Goal: Task Accomplishment & Management: Manage account settings

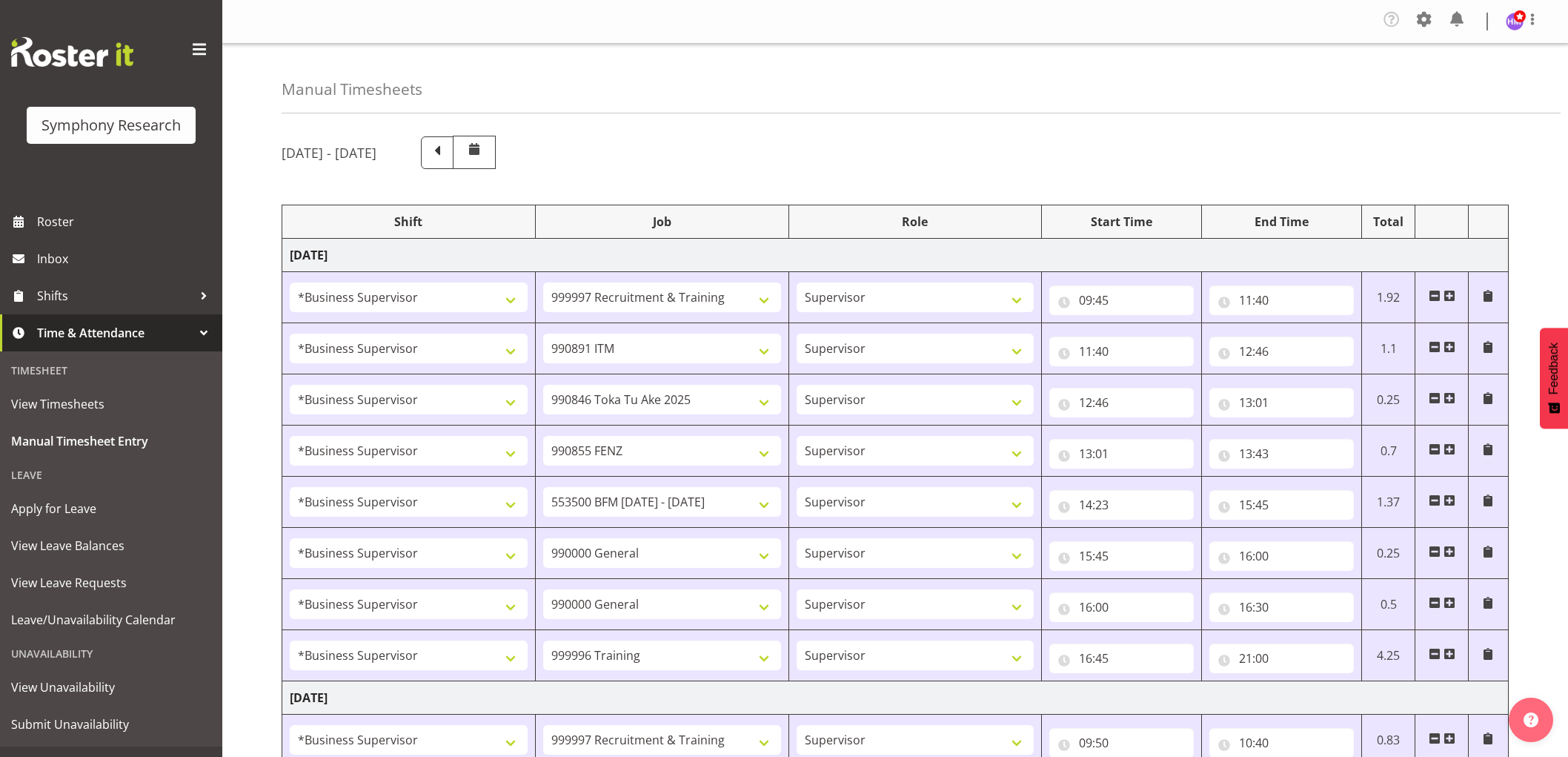
select select "1607"
select select "2379"
select select "1607"
select select "10549"
select select "1607"
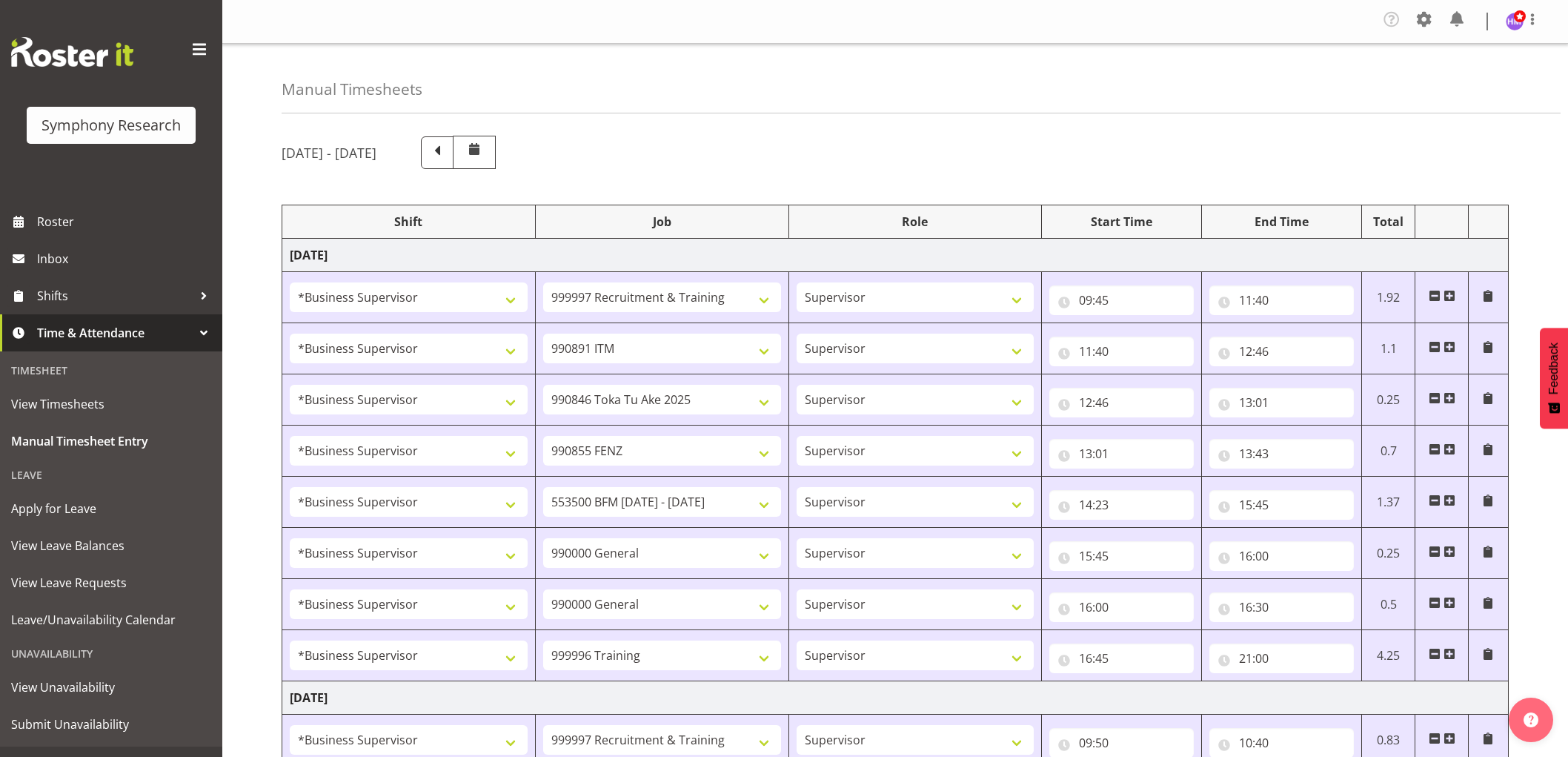
select select "9426"
select select "1607"
select select "9636"
select select "1607"
select select "10242"
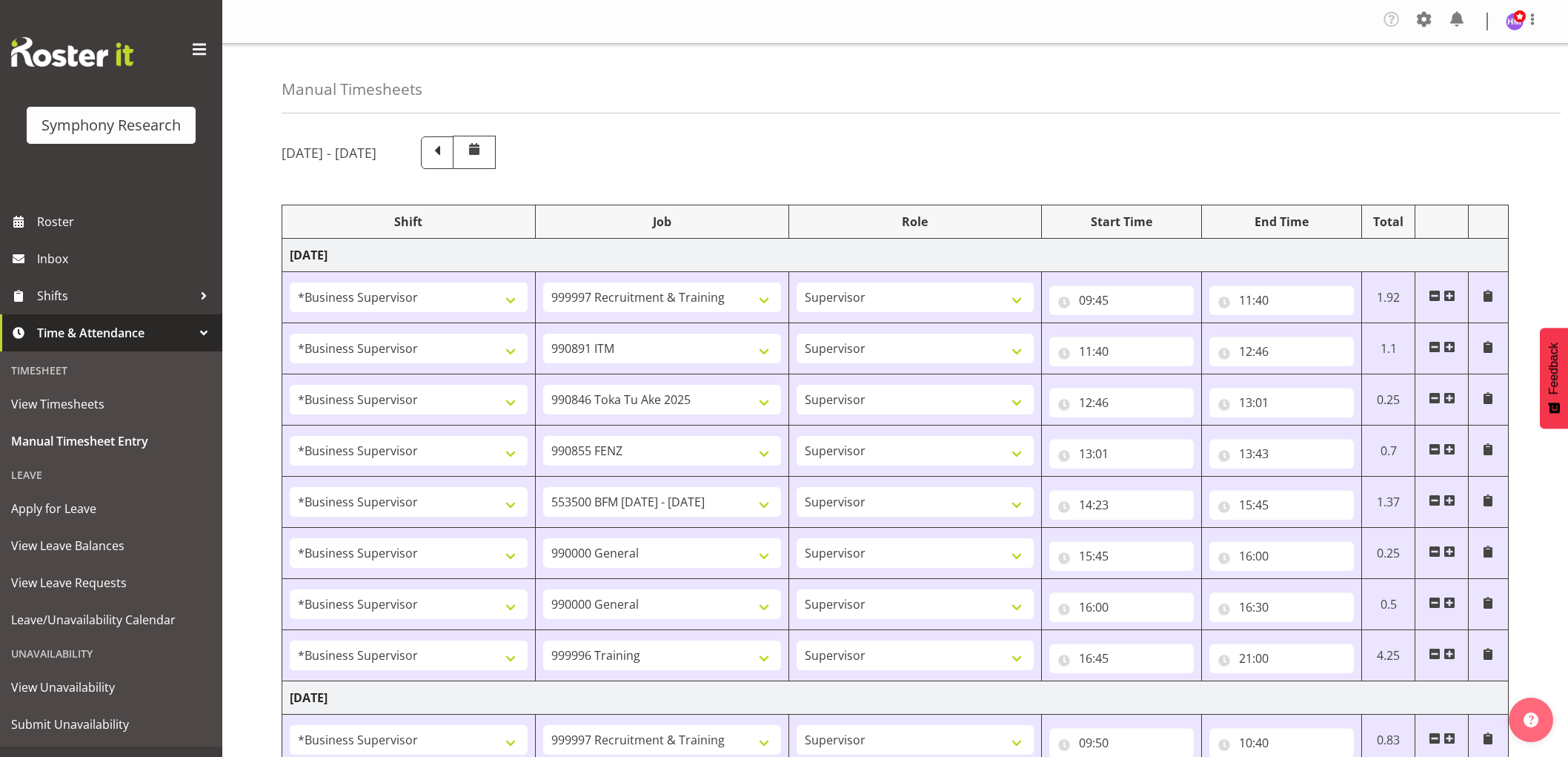
select select "1607"
select select "743"
select select "1607"
select select "743"
select select "1607"
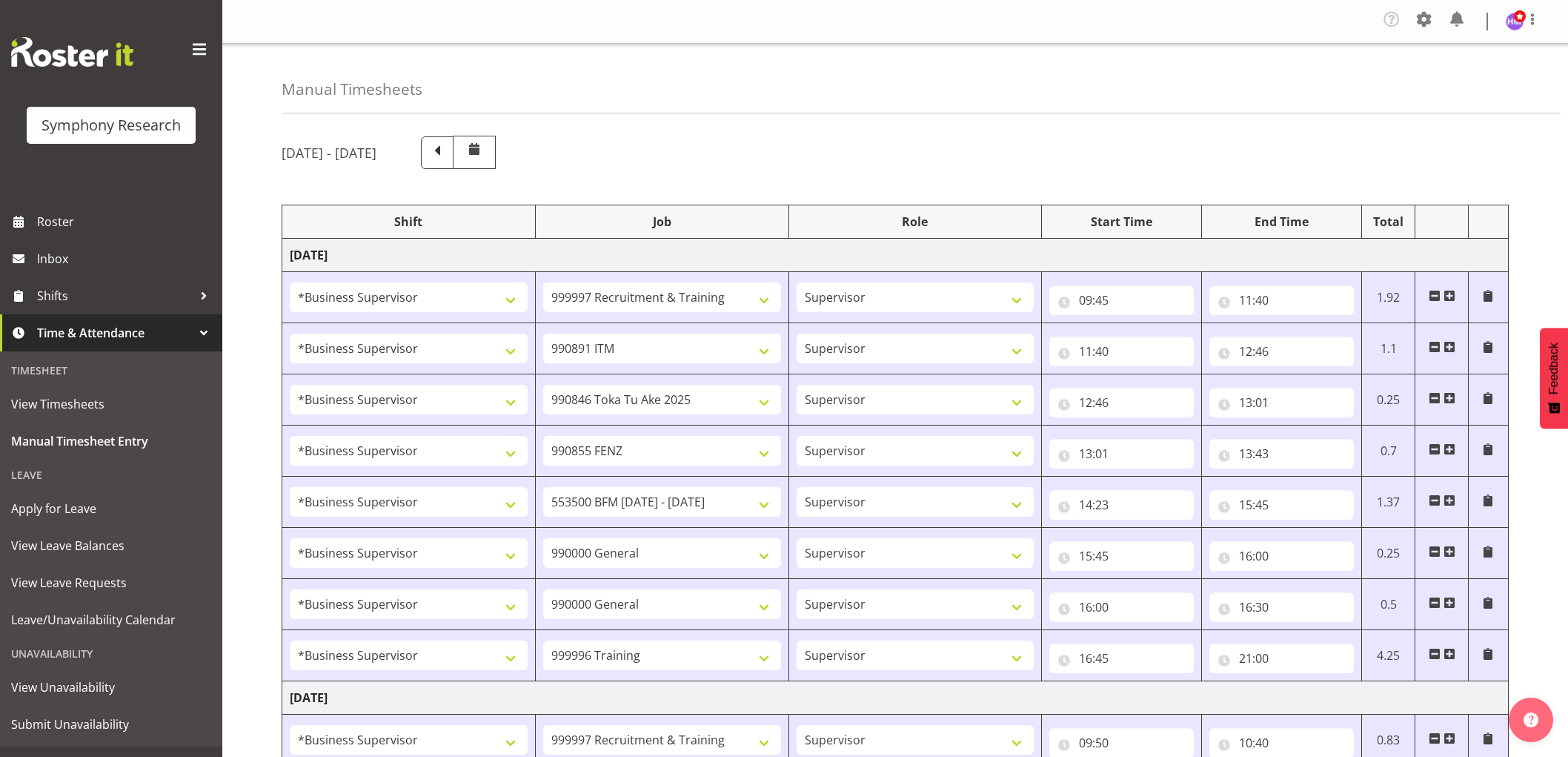
select select "757"
select select "1607"
select select "2379"
select select "1607"
select select "10242"
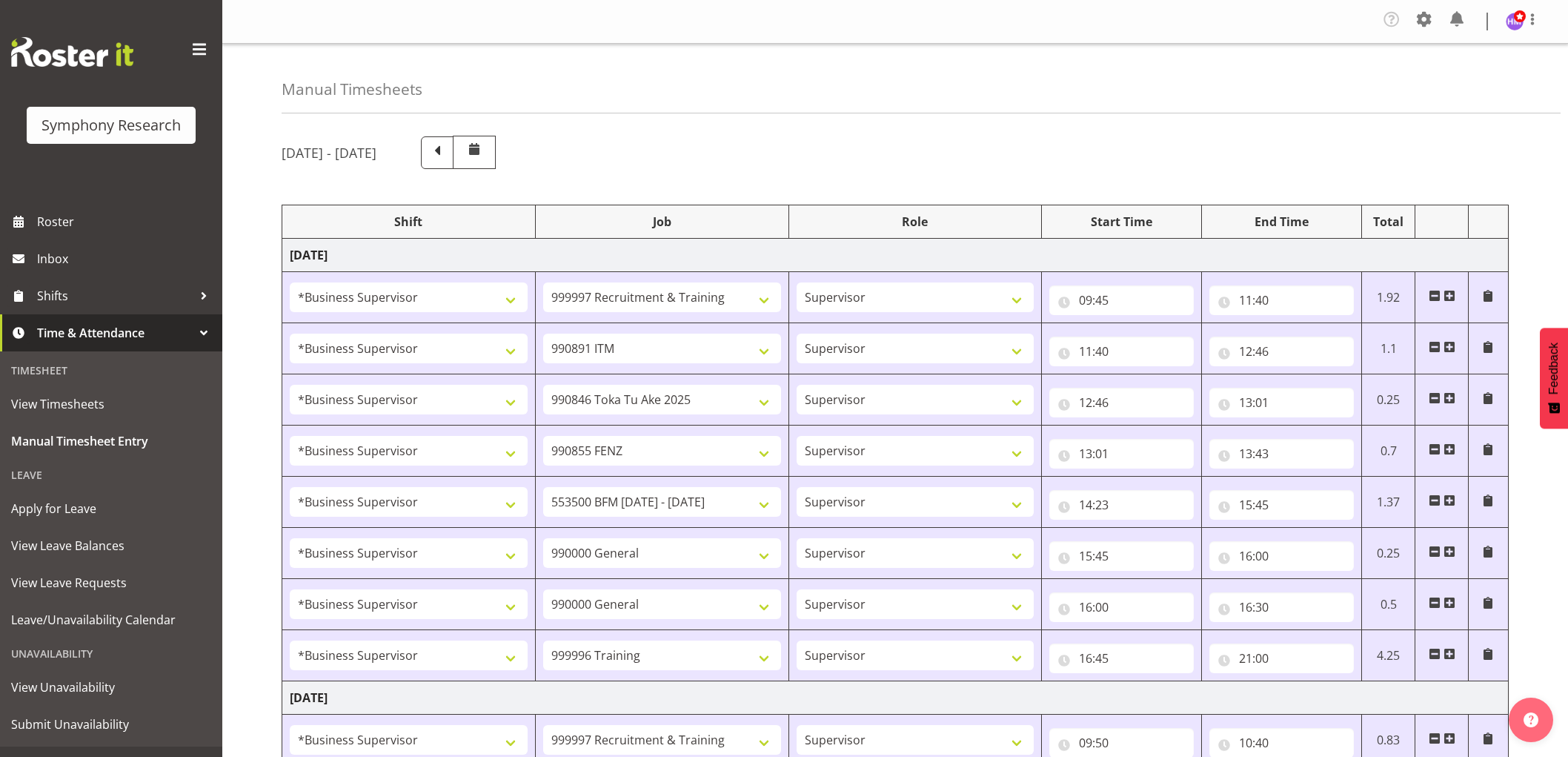
select select "1607"
select select "10536"
select select "1607"
select select "2379"
select select "1607"
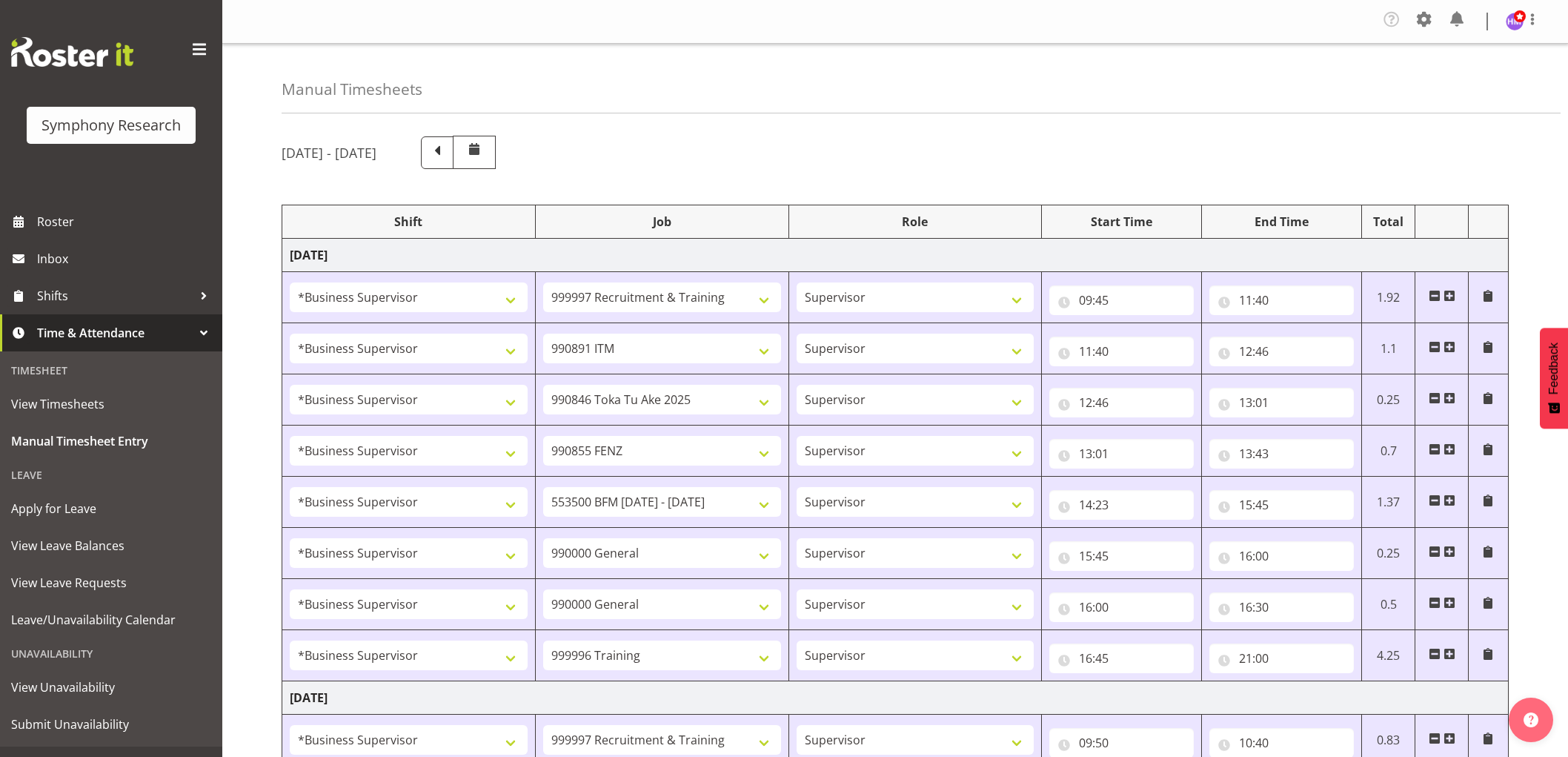
select select "7759"
select select "1607"
select select "7759"
select select "1607"
select select "9636"
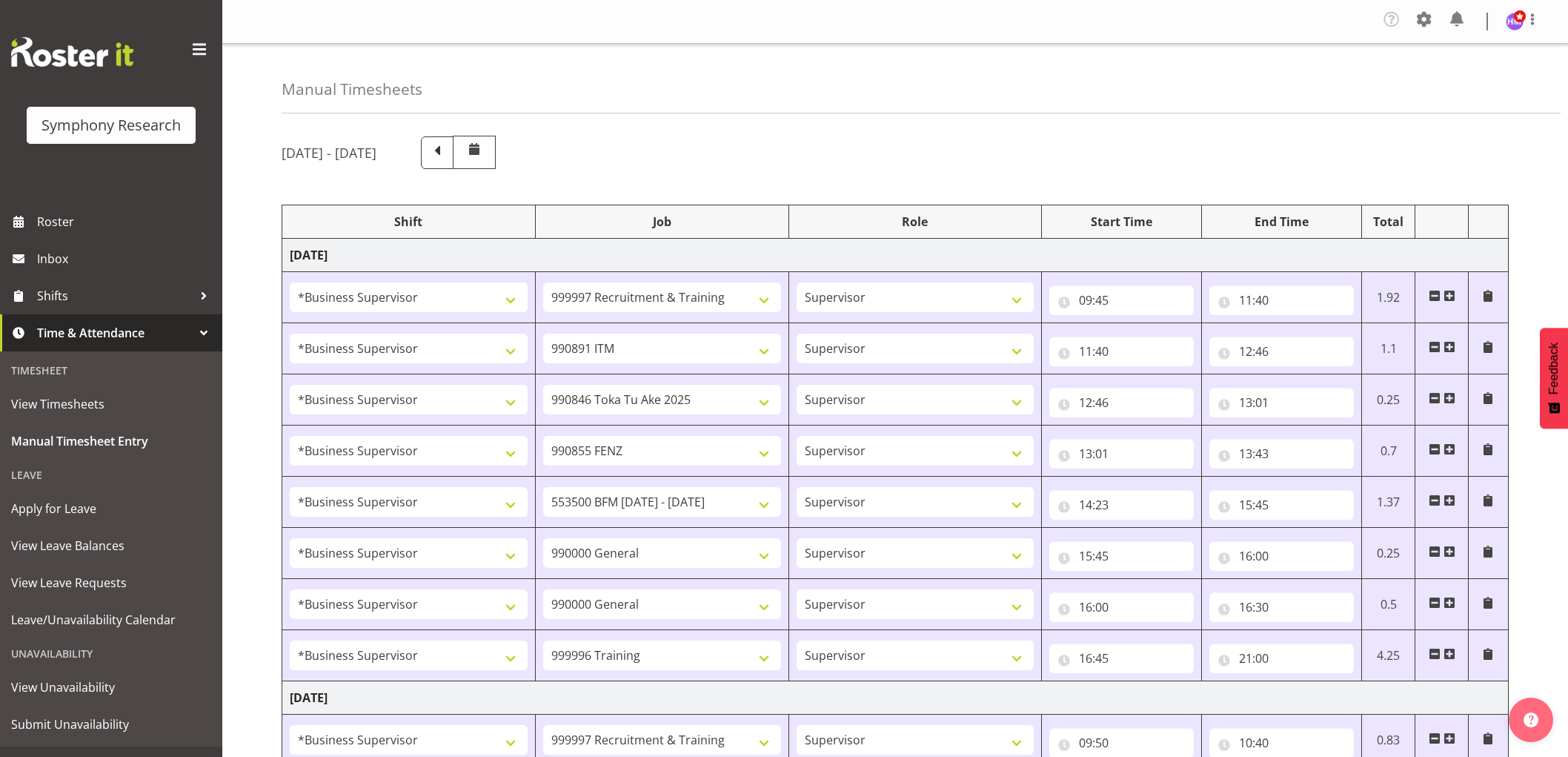
select select "1607"
select select "10499"
select select "1607"
select select "743"
select select "1607"
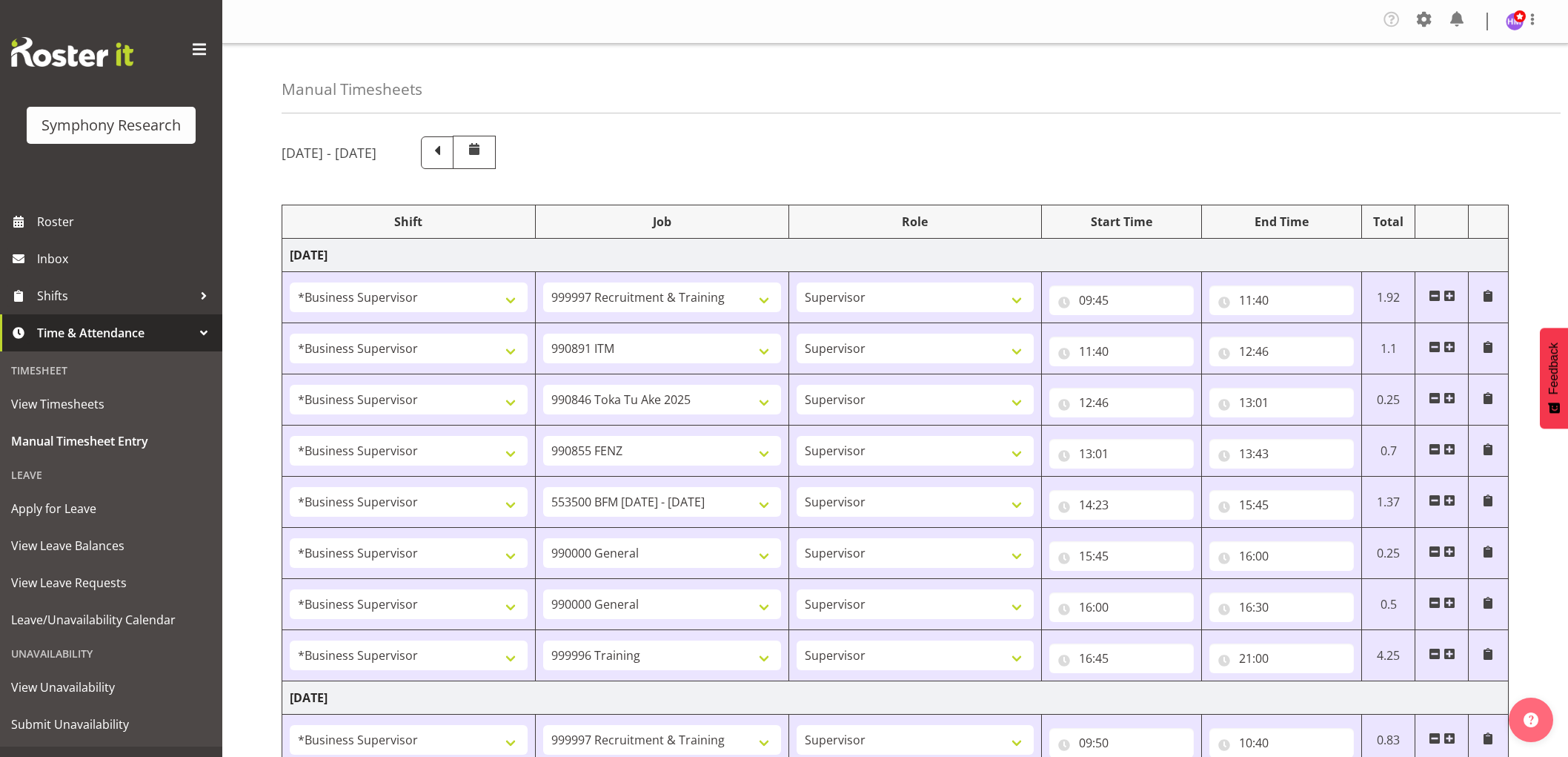
select select "2379"
select select "1607"
select select "743"
select select "1607"
select select "10549"
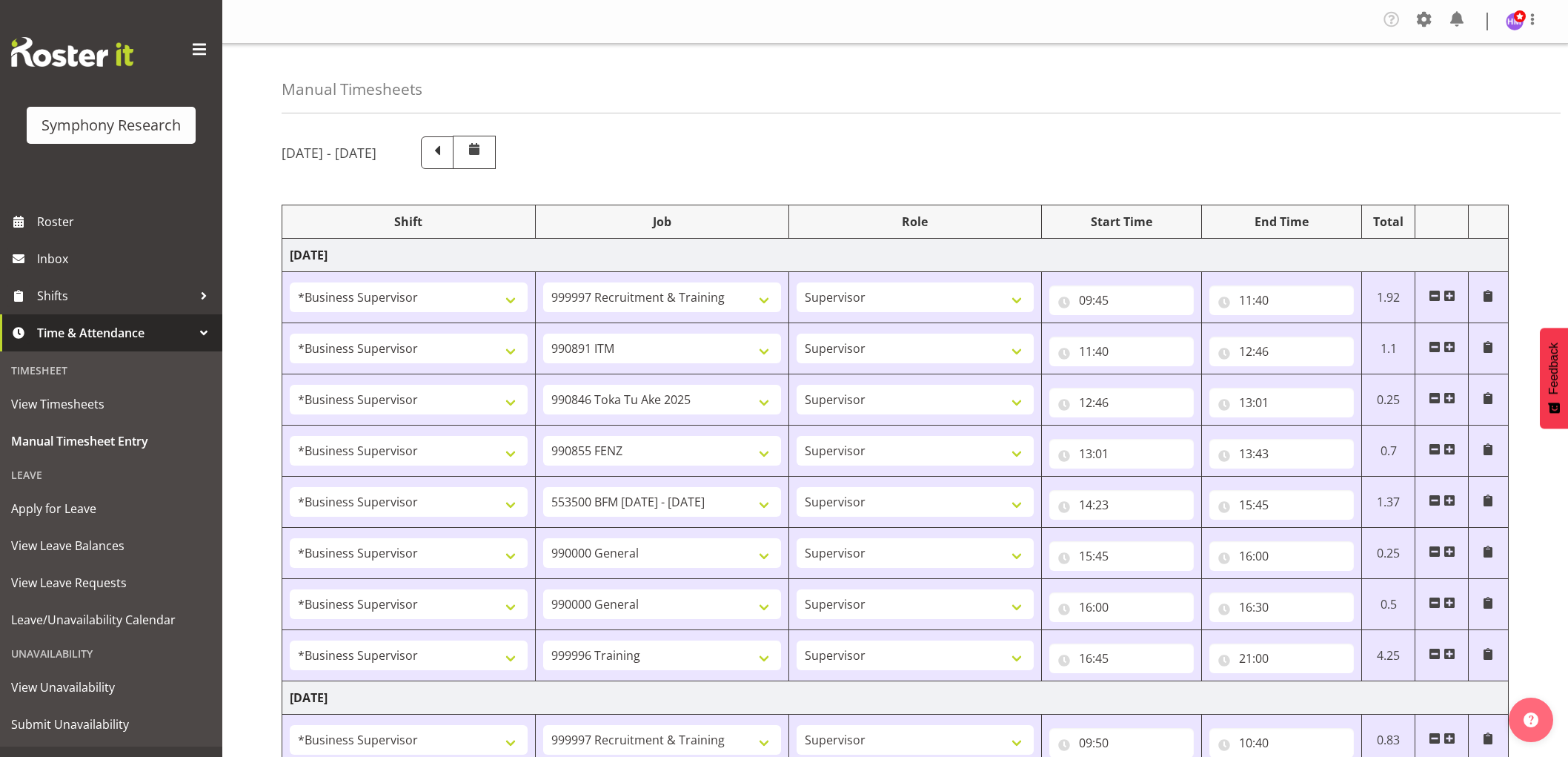
select select "1607"
select select "9636"
select select "1607"
select select "10499"
select select "1607"
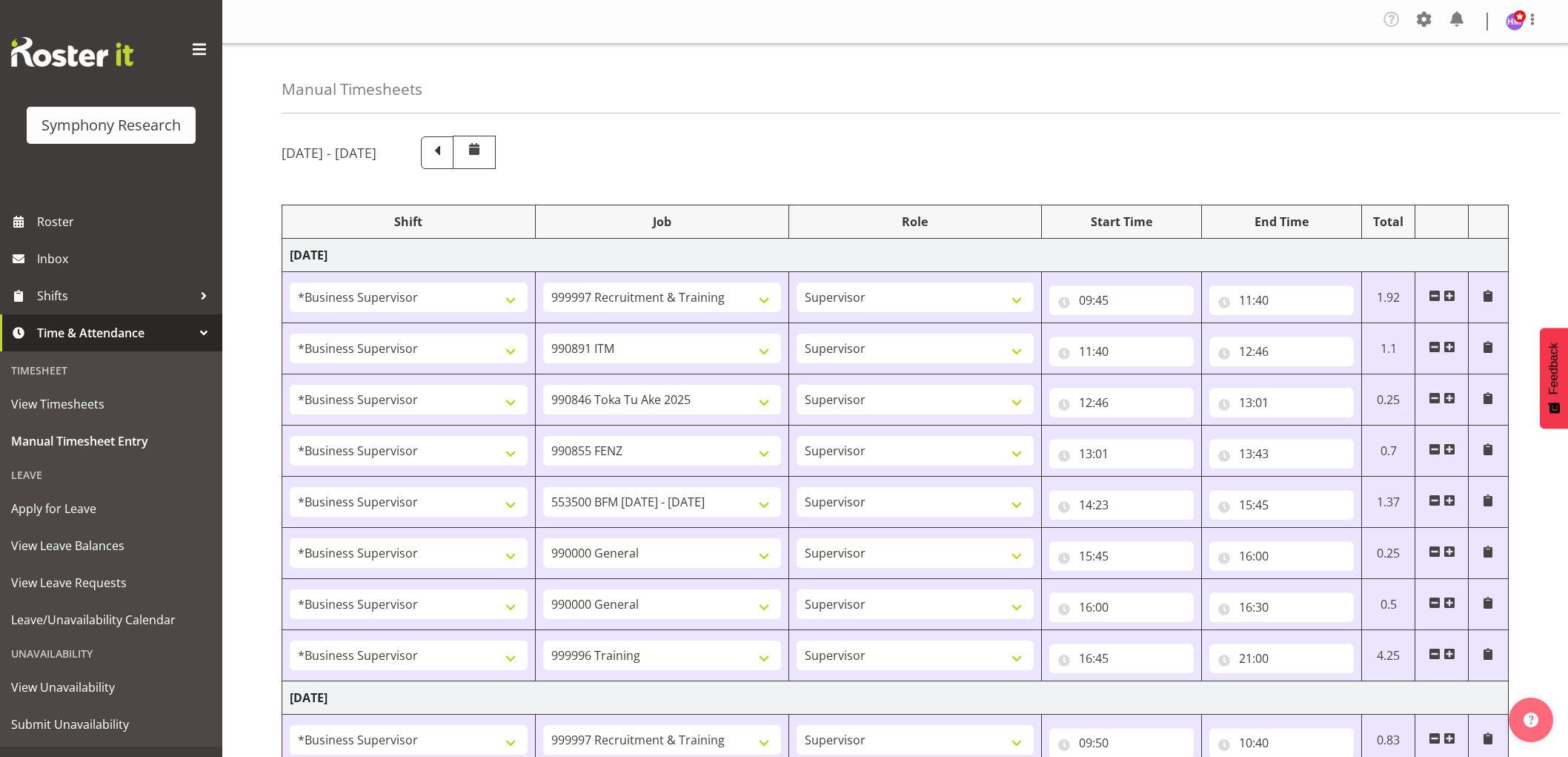
select select "10536"
select select "1607"
select select "9426"
select select "1607"
select select "10242"
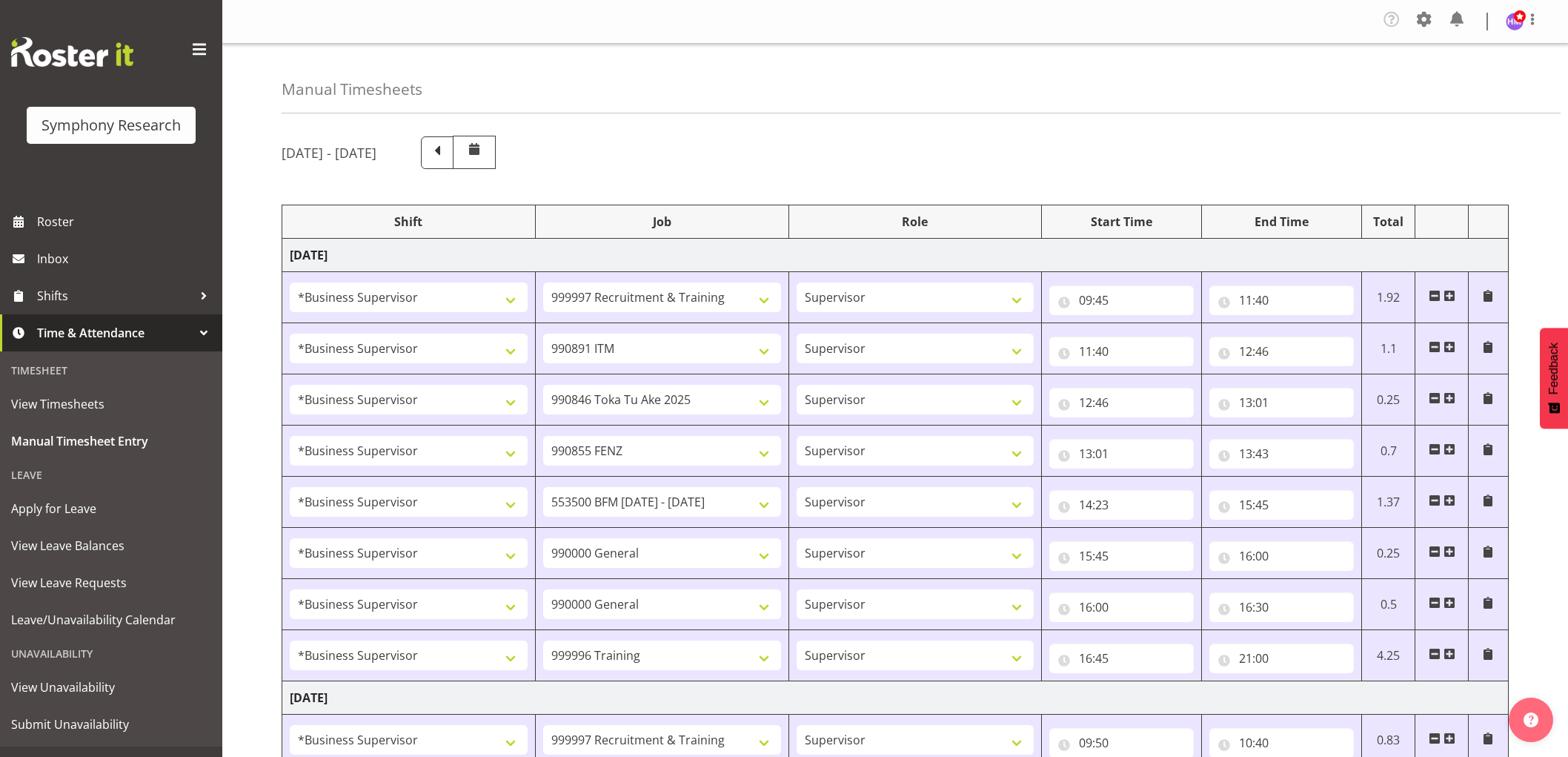
select select "1607"
select select "10576"
select select "1607"
select select "743"
select select "1607"
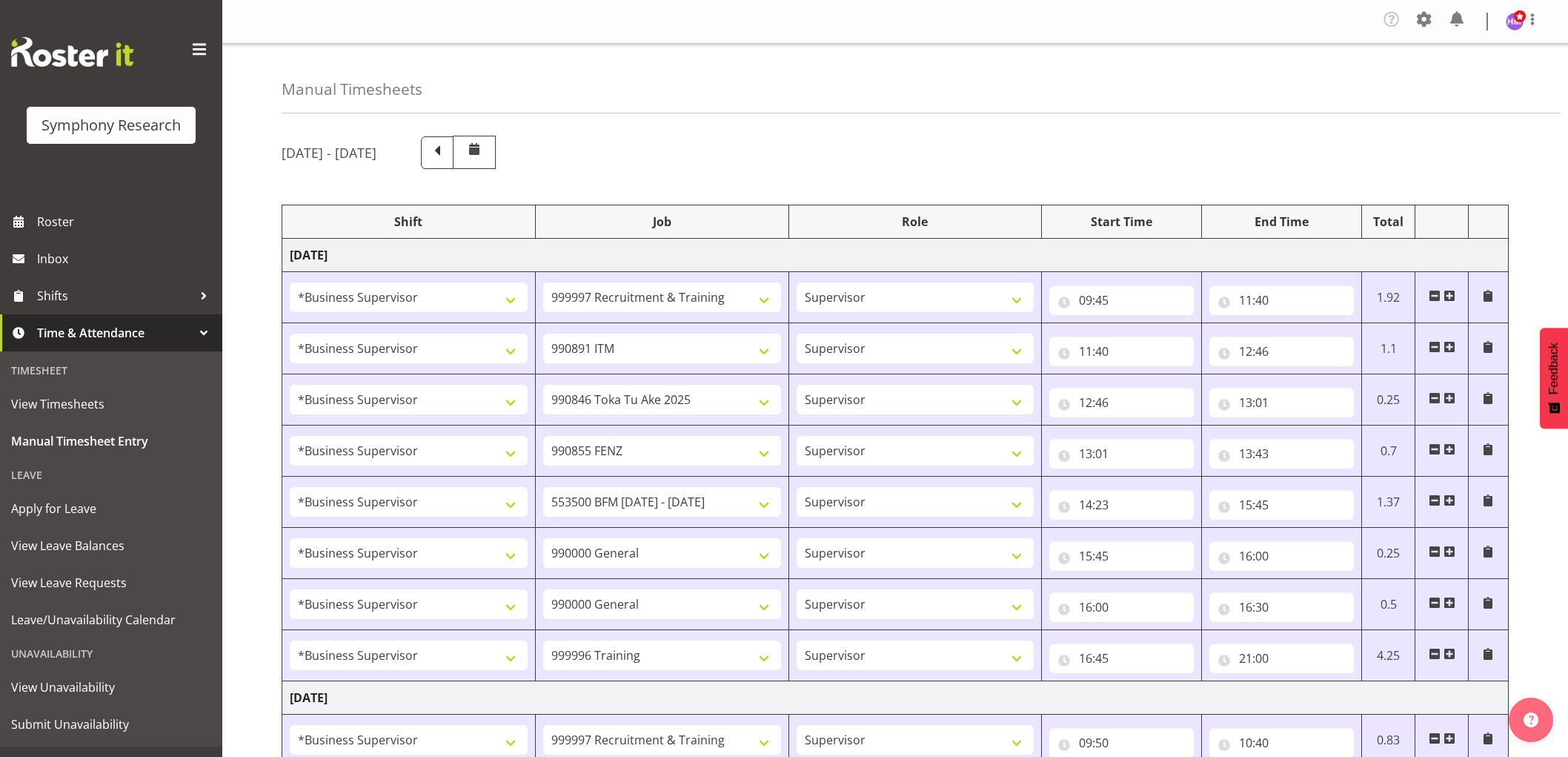
select select "9636"
select select "1607"
select select "10536"
select select "1607"
select select "10549"
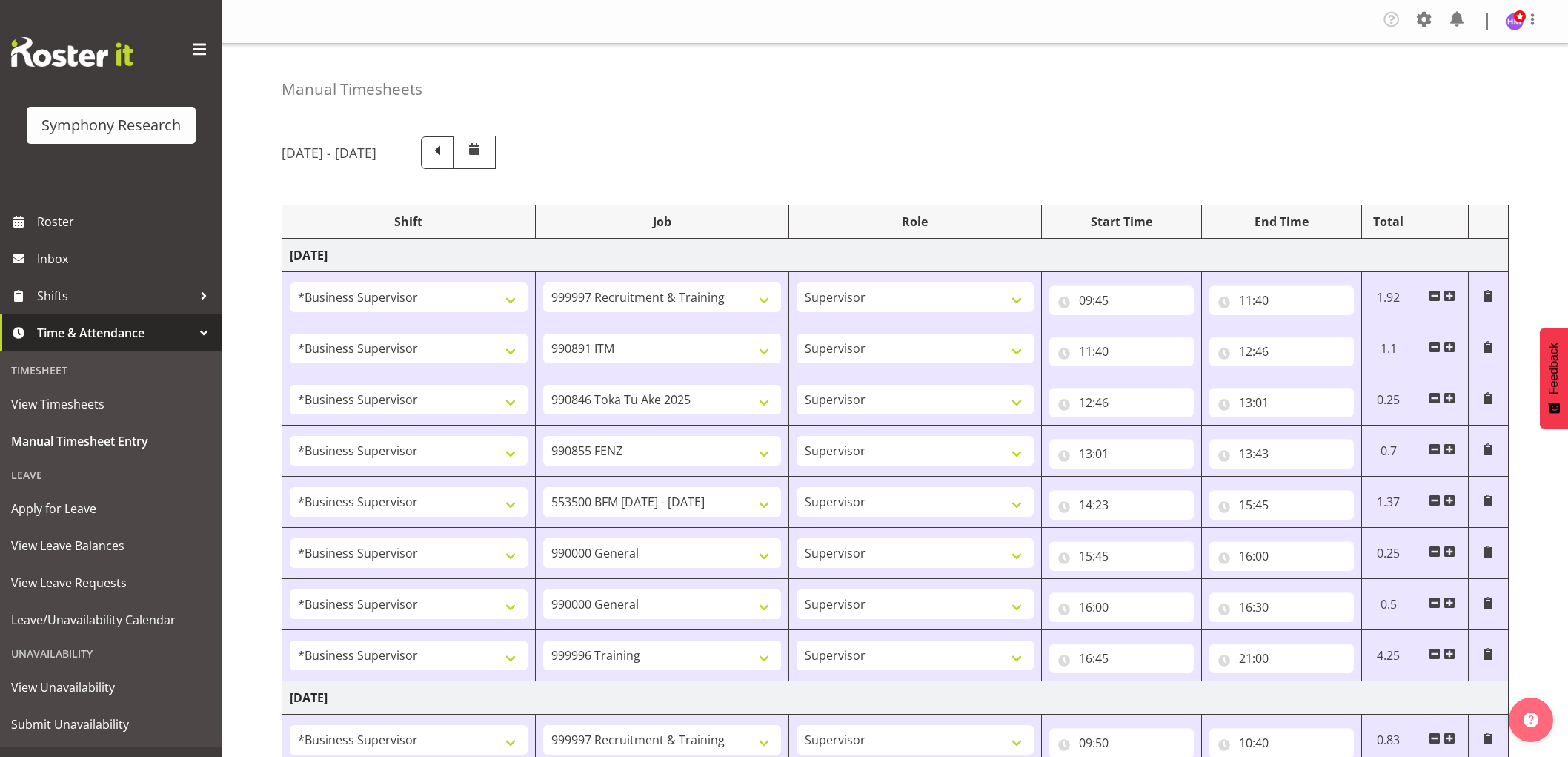
select select "1607"
select select "10527"
select select "1607"
select select "10499"
select select "1607"
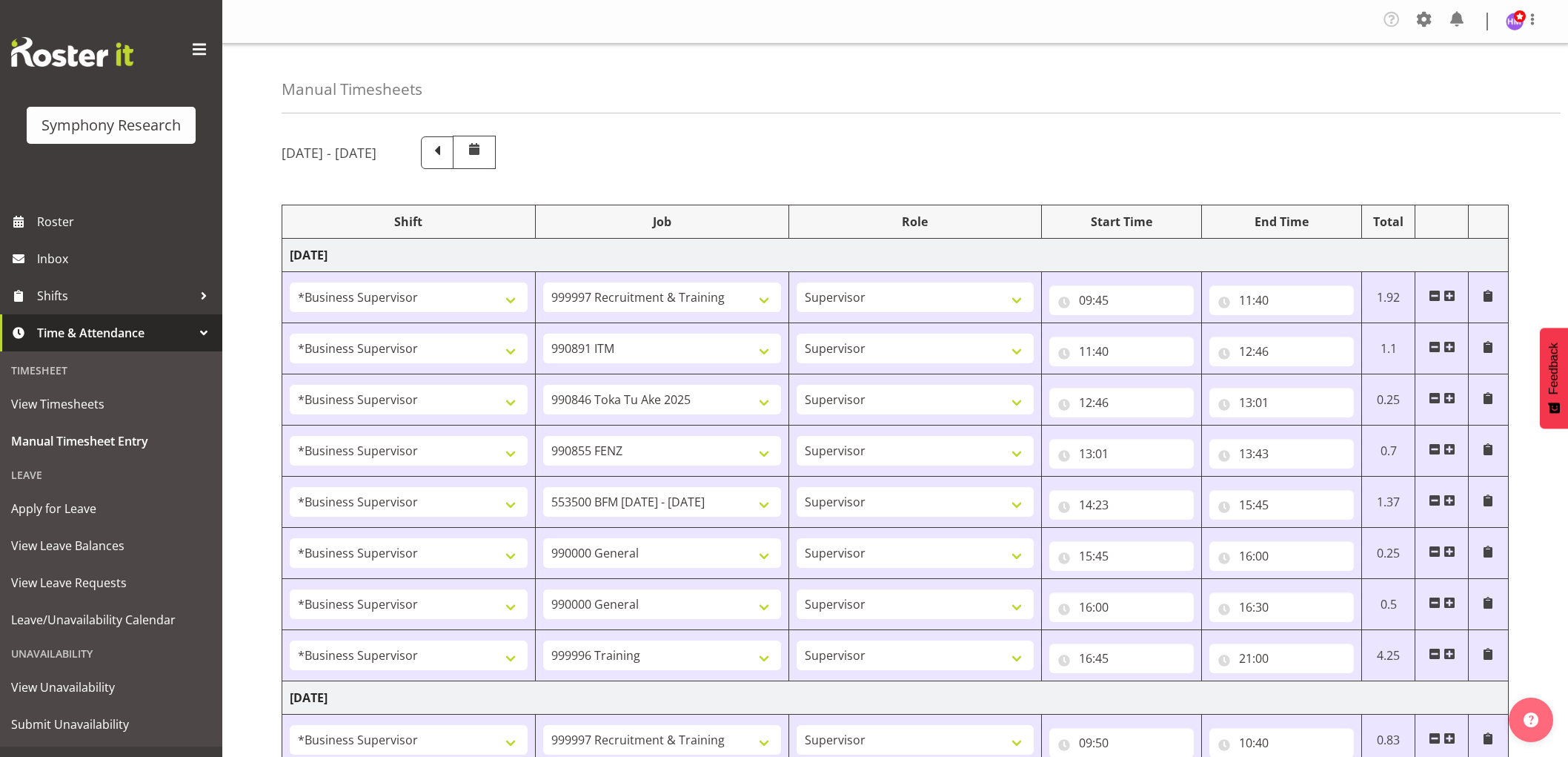
select select "10576"
select select "1607"
select select "10242"
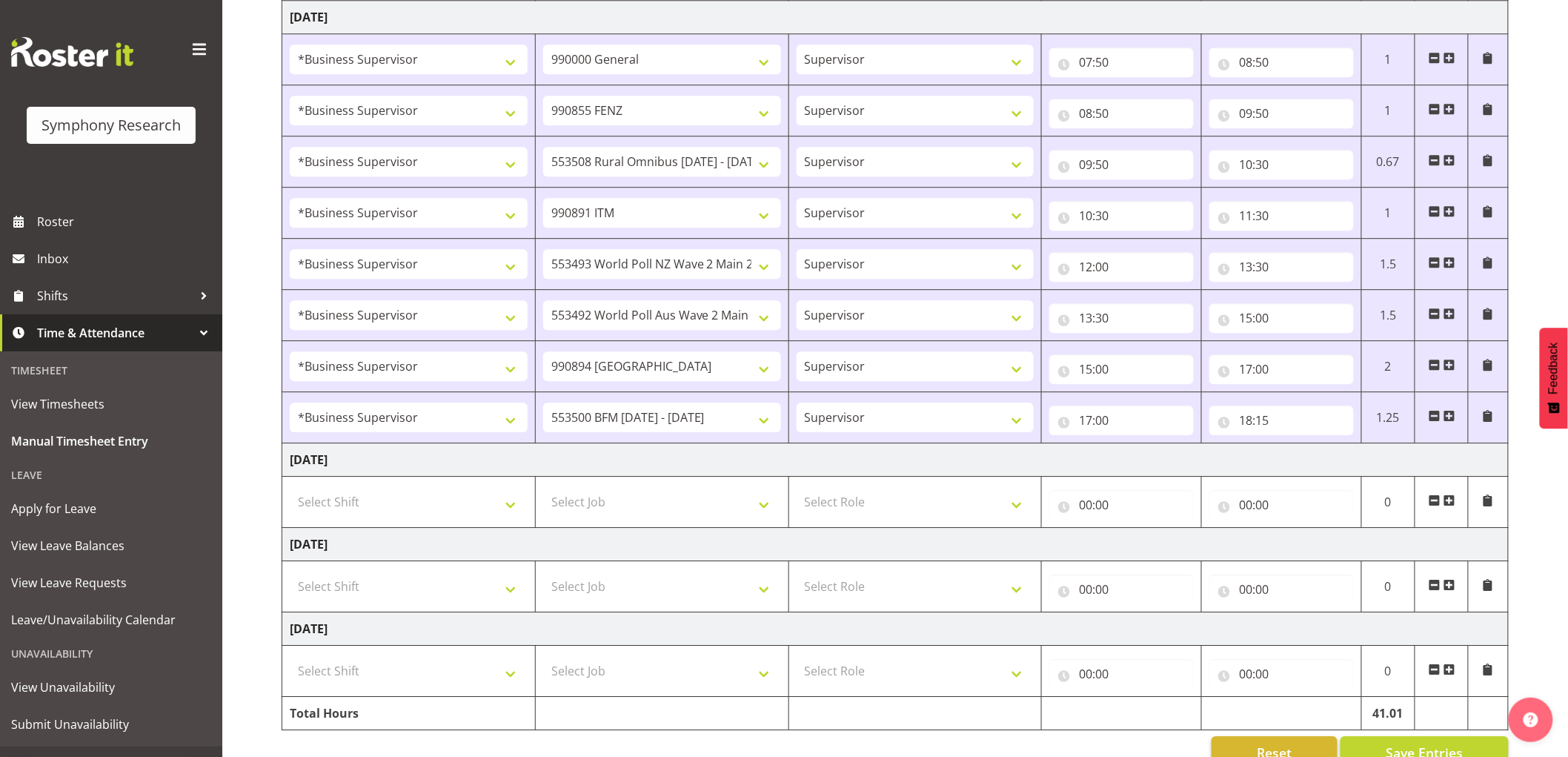
scroll to position [1707, 0]
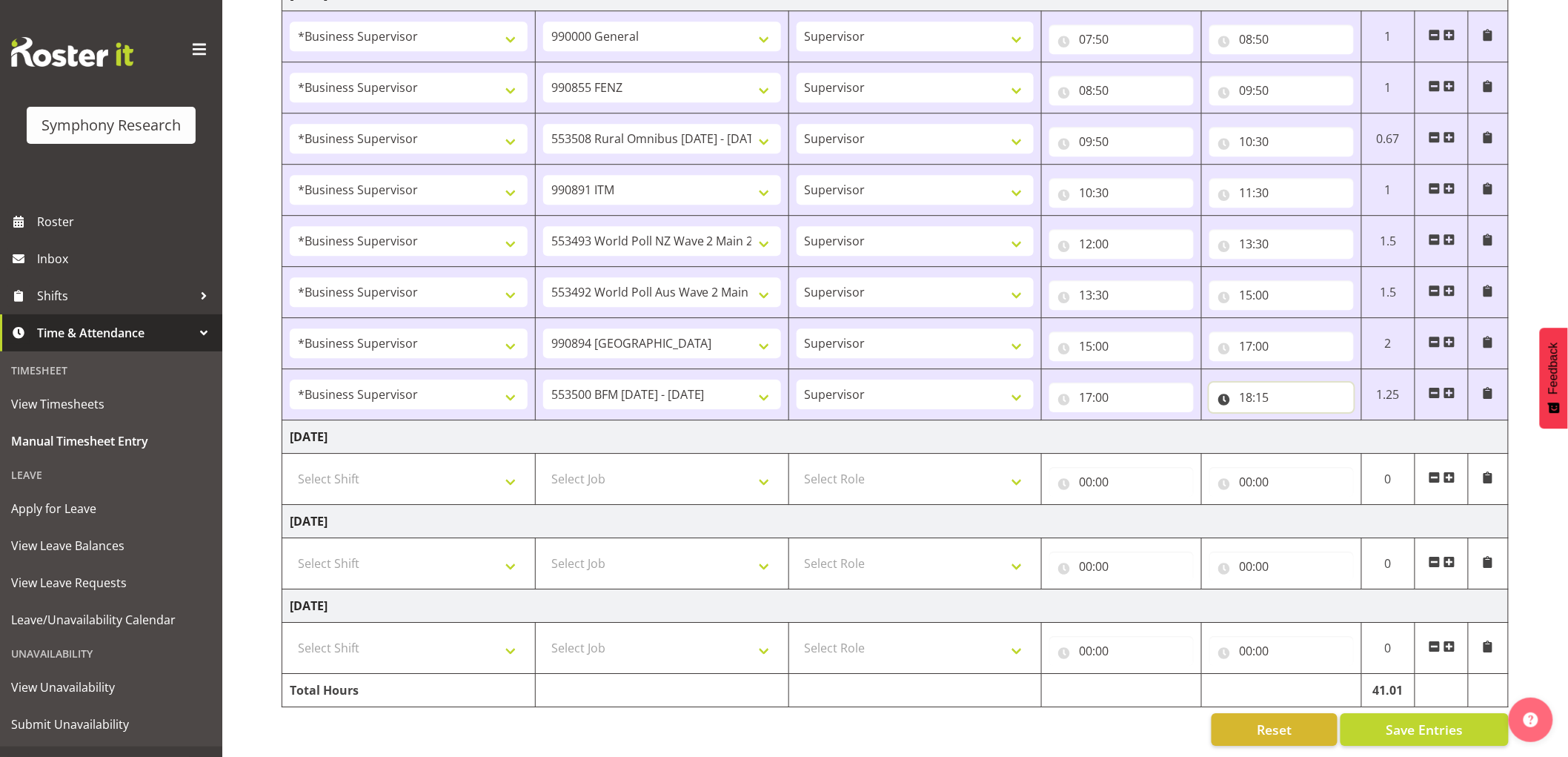
click at [1264, 393] on input "18:15" at bounding box center [1281, 397] width 145 height 29
drag, startPoint x: 1346, startPoint y: 427, endPoint x: 1358, endPoint y: 442, distance: 19.2
click at [1348, 431] on select "00 01 02 03 04 05 06 07 08 09 10 11 12 13 14 15 16 17 18 19 20 21 22 23 24 25 2…" at bounding box center [1348, 435] width 33 height 29
select select "0"
click at [1332, 421] on select "00 01 02 03 04 05 06 07 08 09 10 11 12 13 14 15 16 17 18 19 20 21 22 23 24 25 2…" at bounding box center [1348, 435] width 33 height 29
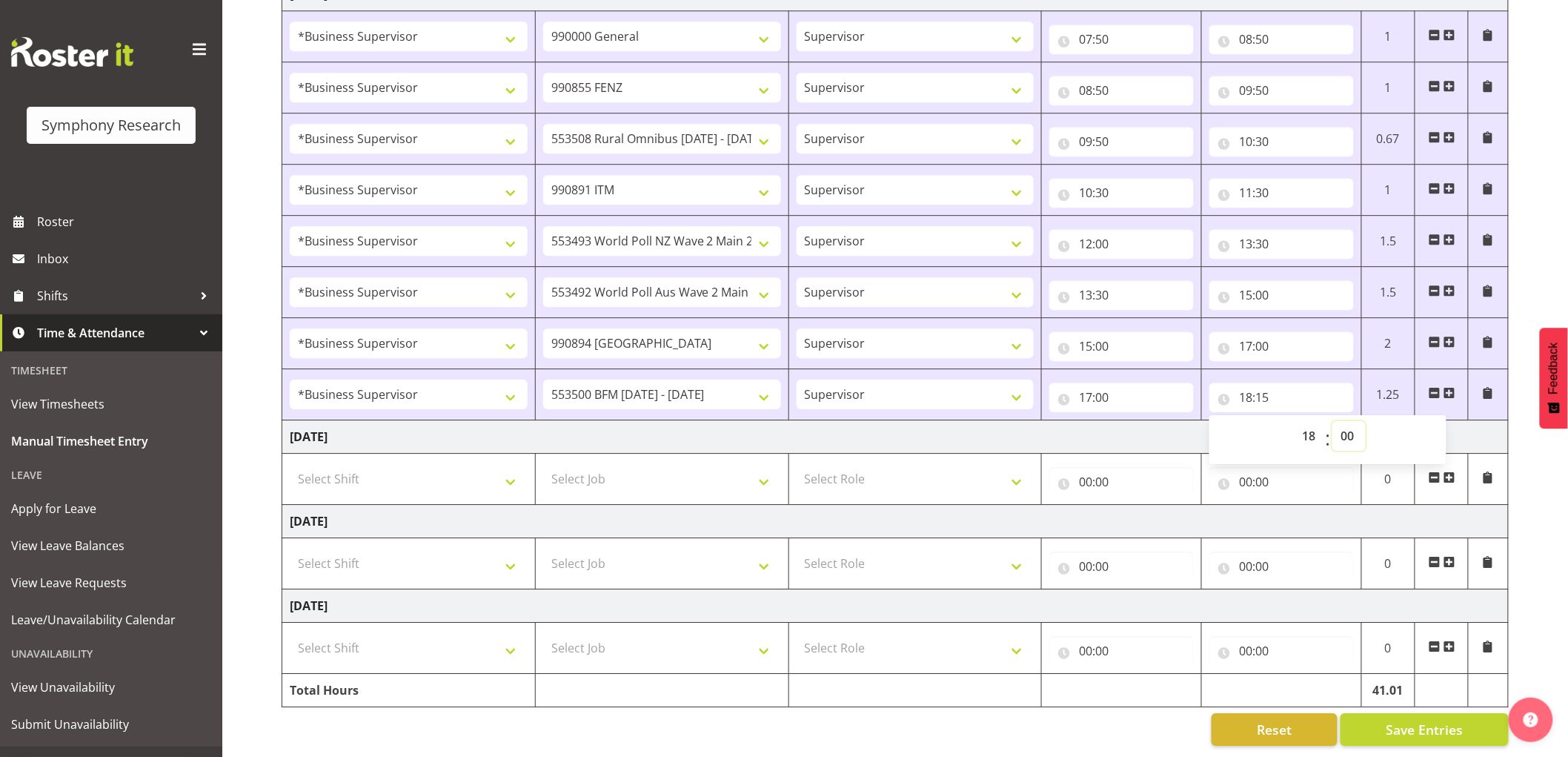
type input "18:00"
click at [1410, 720] on span "Save Entries" at bounding box center [1423, 730] width 77 height 19
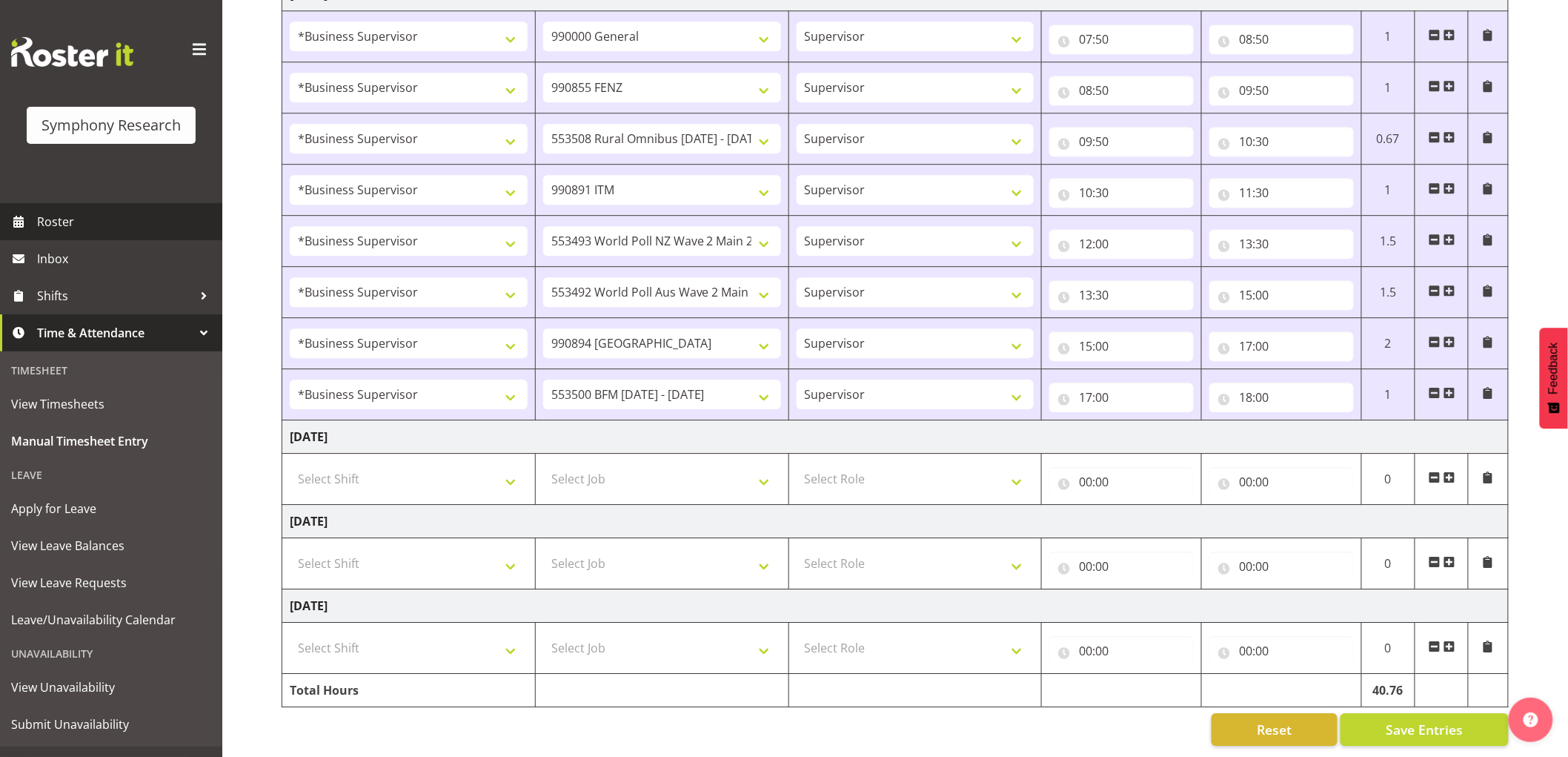
click at [90, 228] on span "Roster" at bounding box center [126, 221] width 178 height 22
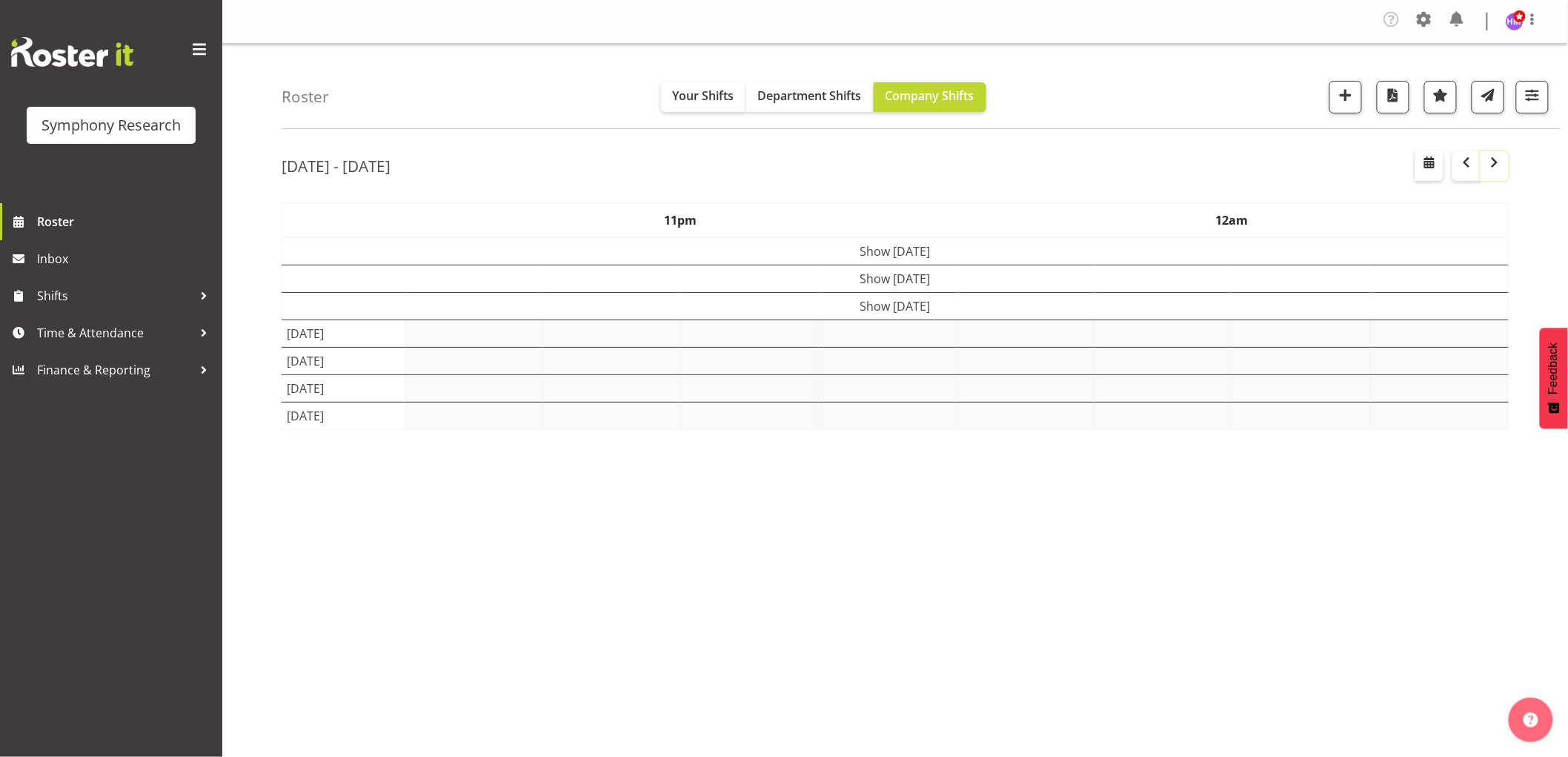
click at [1504, 168] on button "button" at bounding box center [1494, 166] width 28 height 29
click at [837, 95] on span "Department Shifts" at bounding box center [810, 95] width 104 height 16
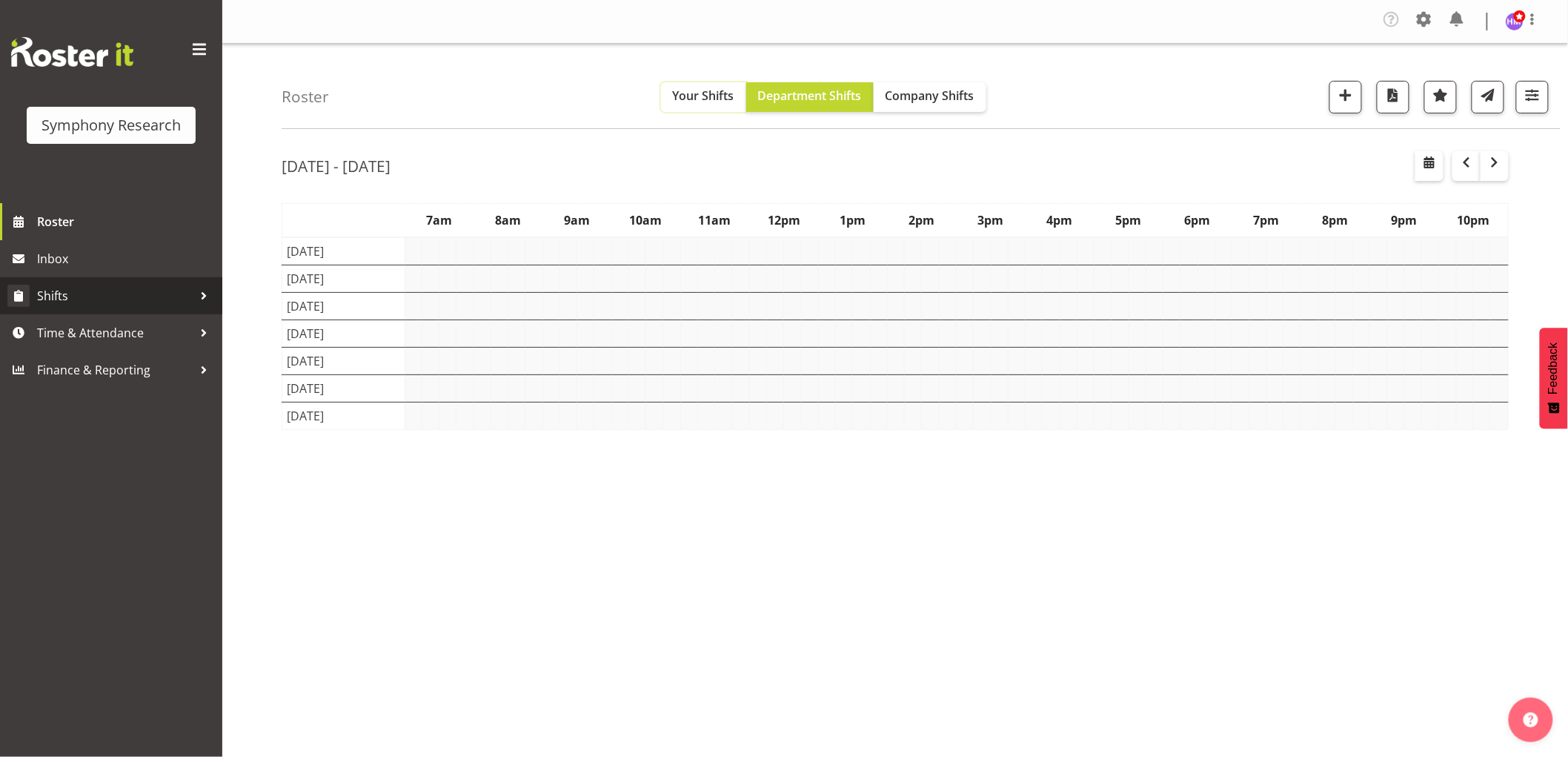
click at [701, 99] on span "Your Shifts" at bounding box center [703, 95] width 62 height 16
click at [93, 298] on span "Shifts" at bounding box center [115, 295] width 155 height 22
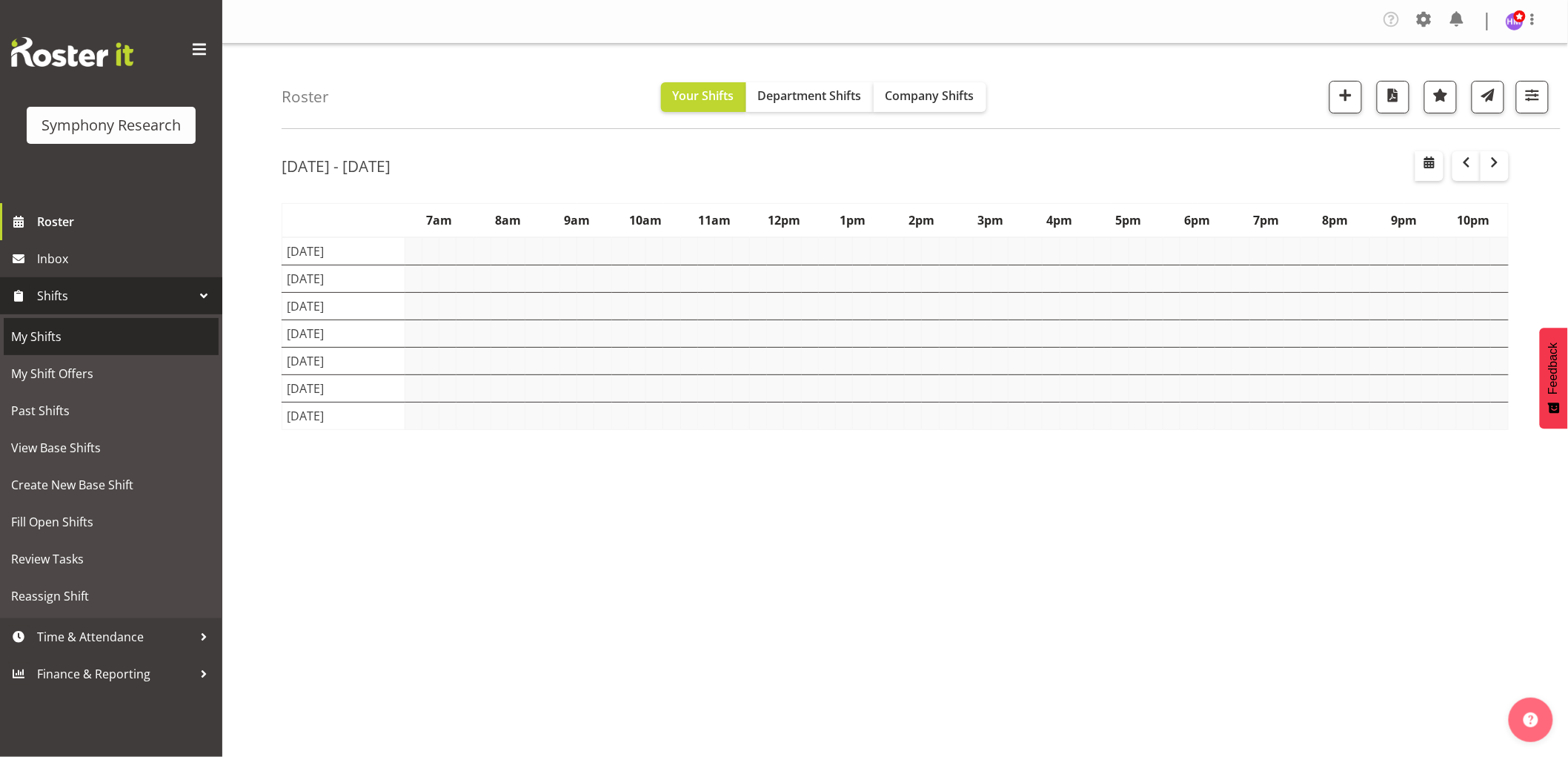
click at [83, 367] on span "My Shift Offers" at bounding box center [111, 373] width 200 height 22
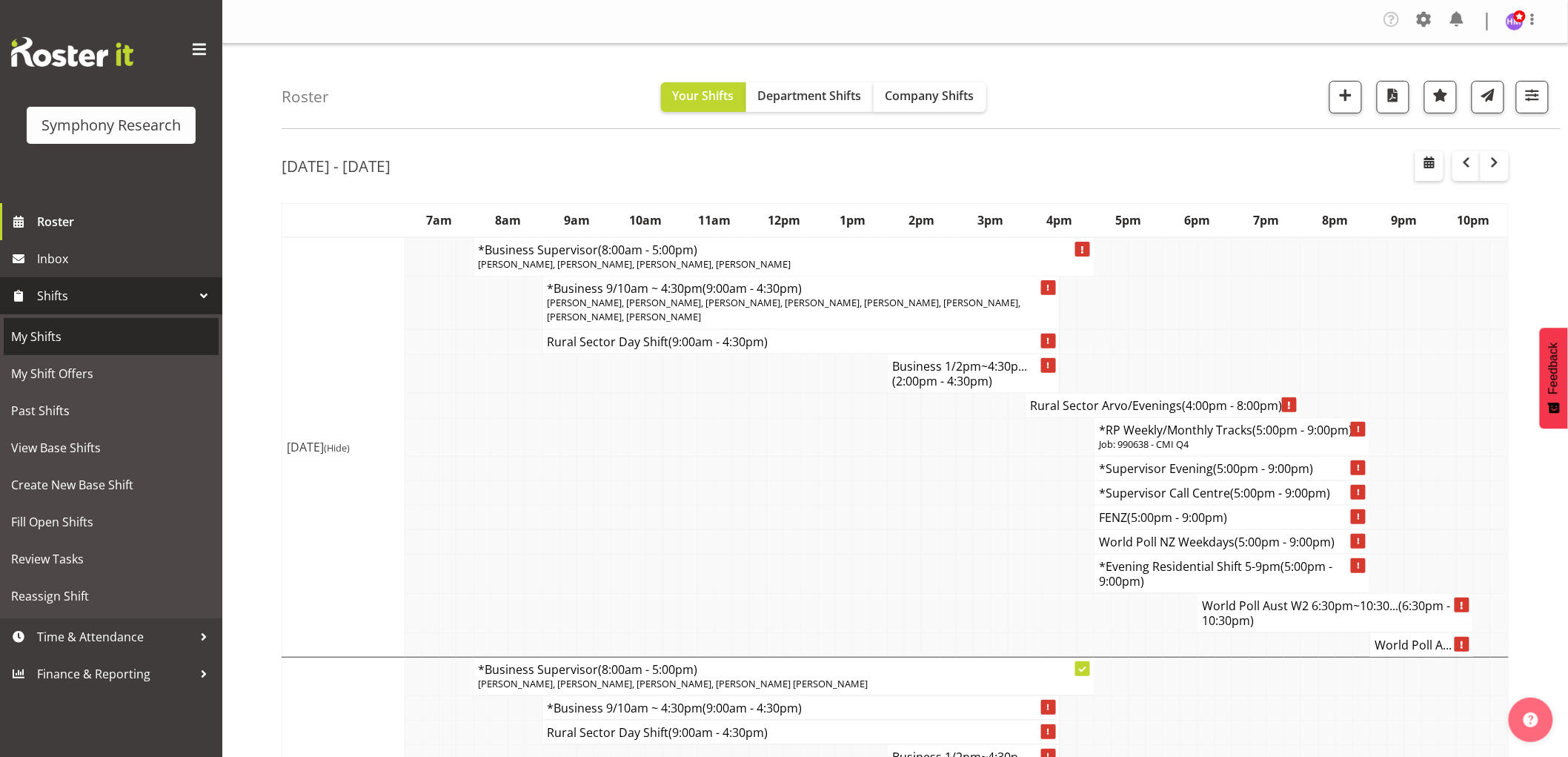
click at [70, 341] on span "My Shifts" at bounding box center [111, 336] width 200 height 22
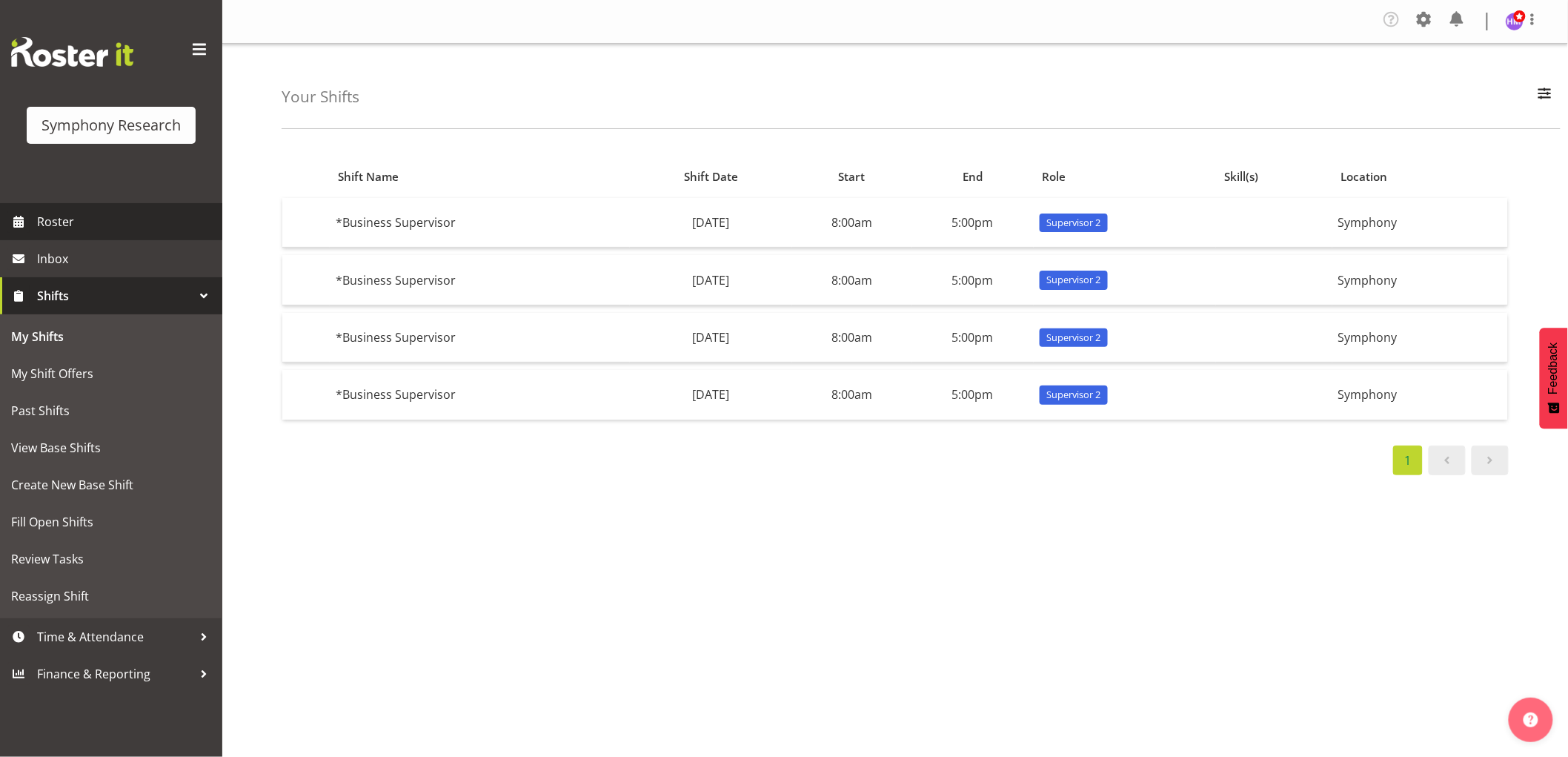
click at [94, 226] on span "Roster" at bounding box center [126, 221] width 178 height 22
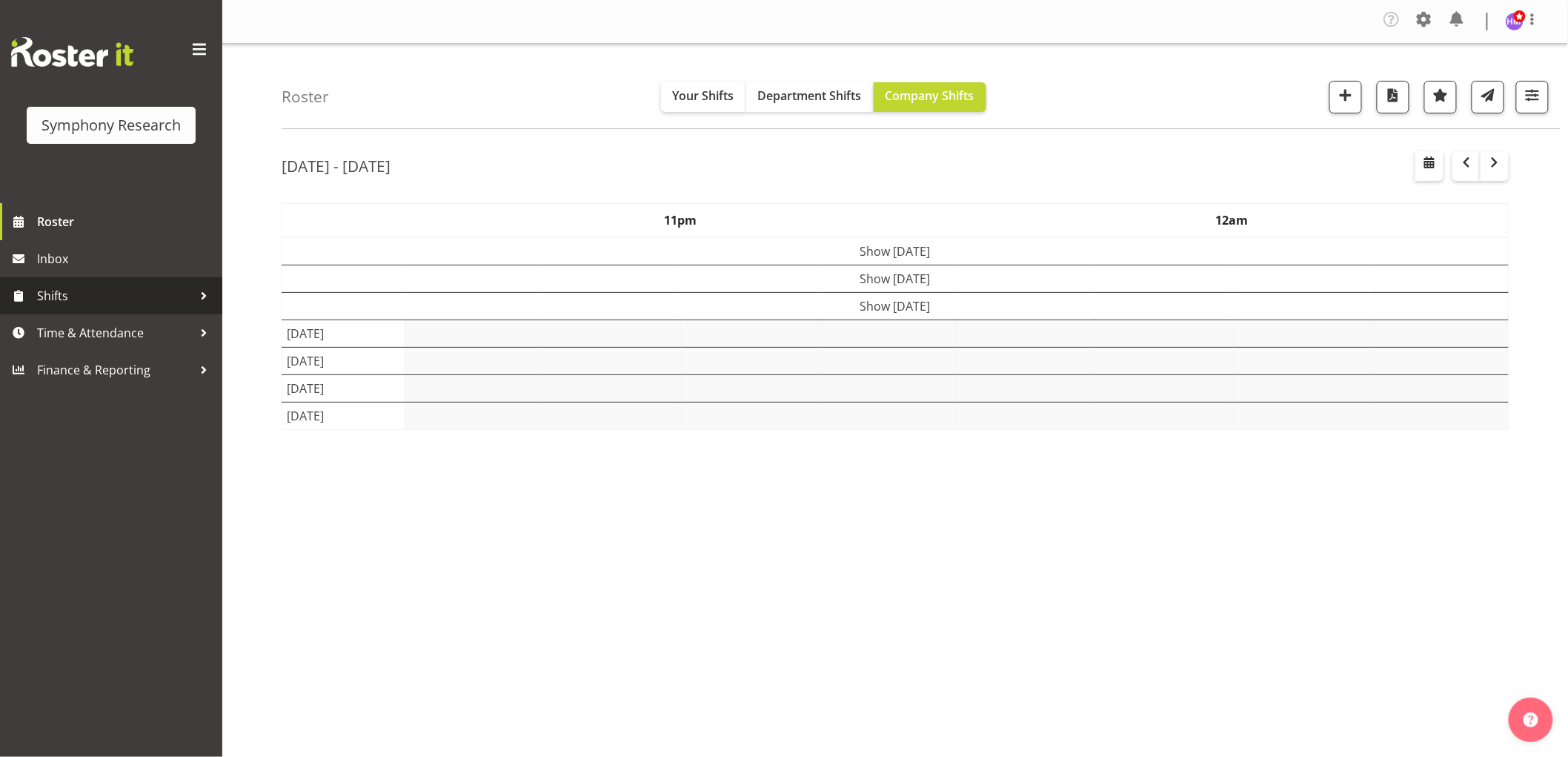
click at [57, 291] on span "Shifts" at bounding box center [115, 295] width 155 height 22
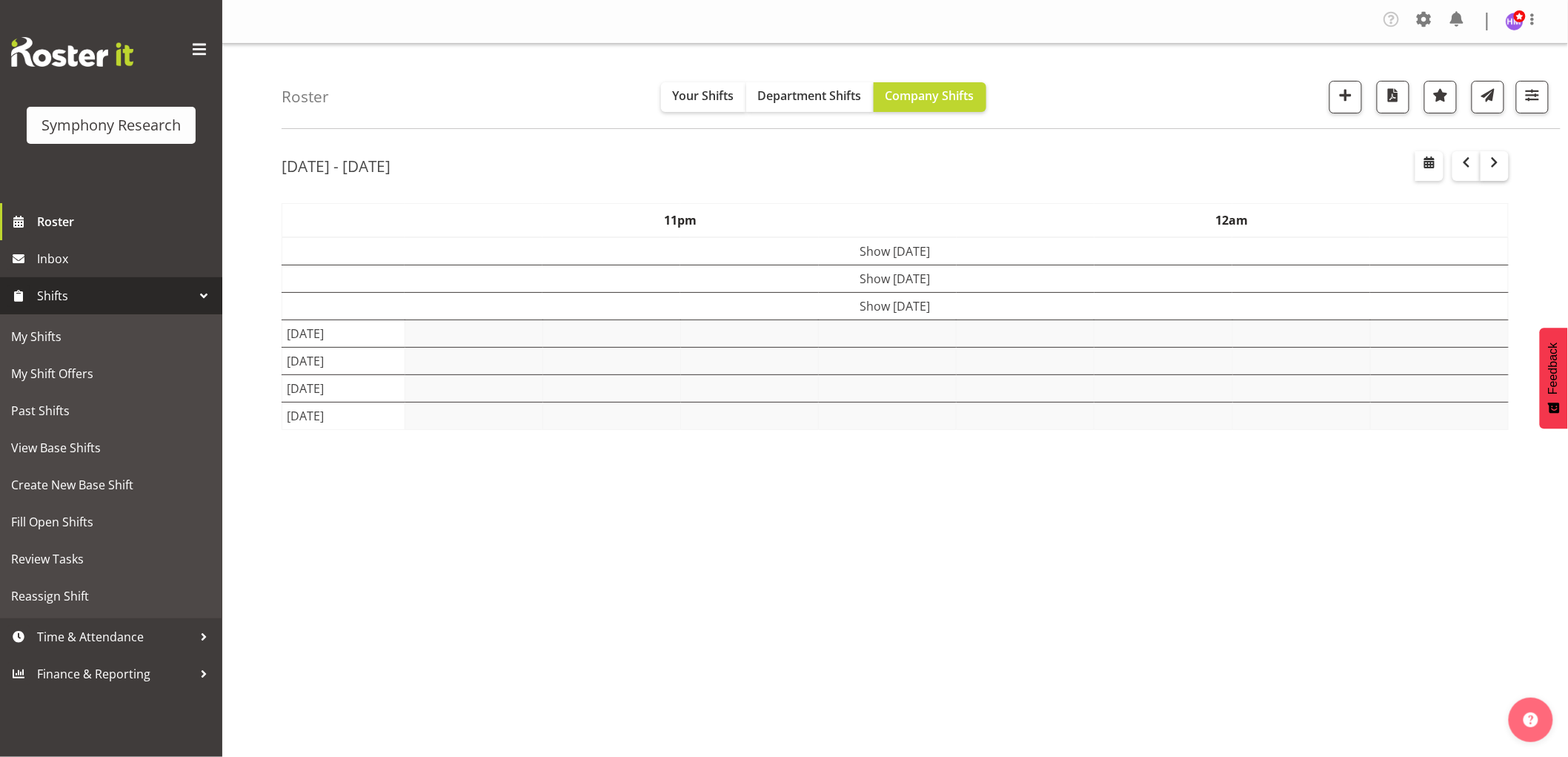
click at [1488, 175] on button "button" at bounding box center [1494, 166] width 28 height 29
click at [827, 101] on span "Department Shifts" at bounding box center [810, 95] width 104 height 16
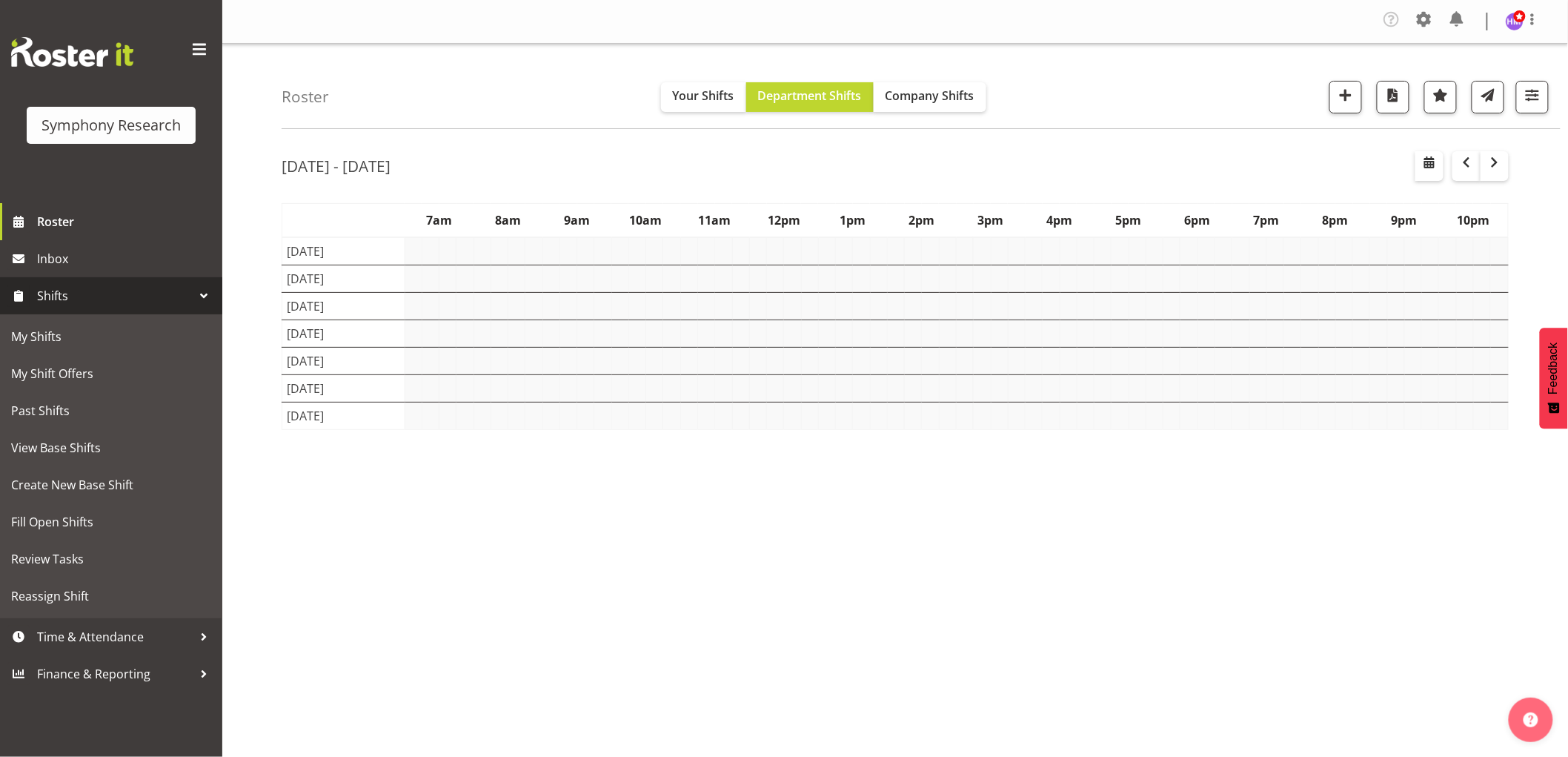
click at [668, 104] on button "Your Shifts" at bounding box center [704, 97] width 85 height 29
click at [1466, 168] on span "button" at bounding box center [1466, 162] width 18 height 18
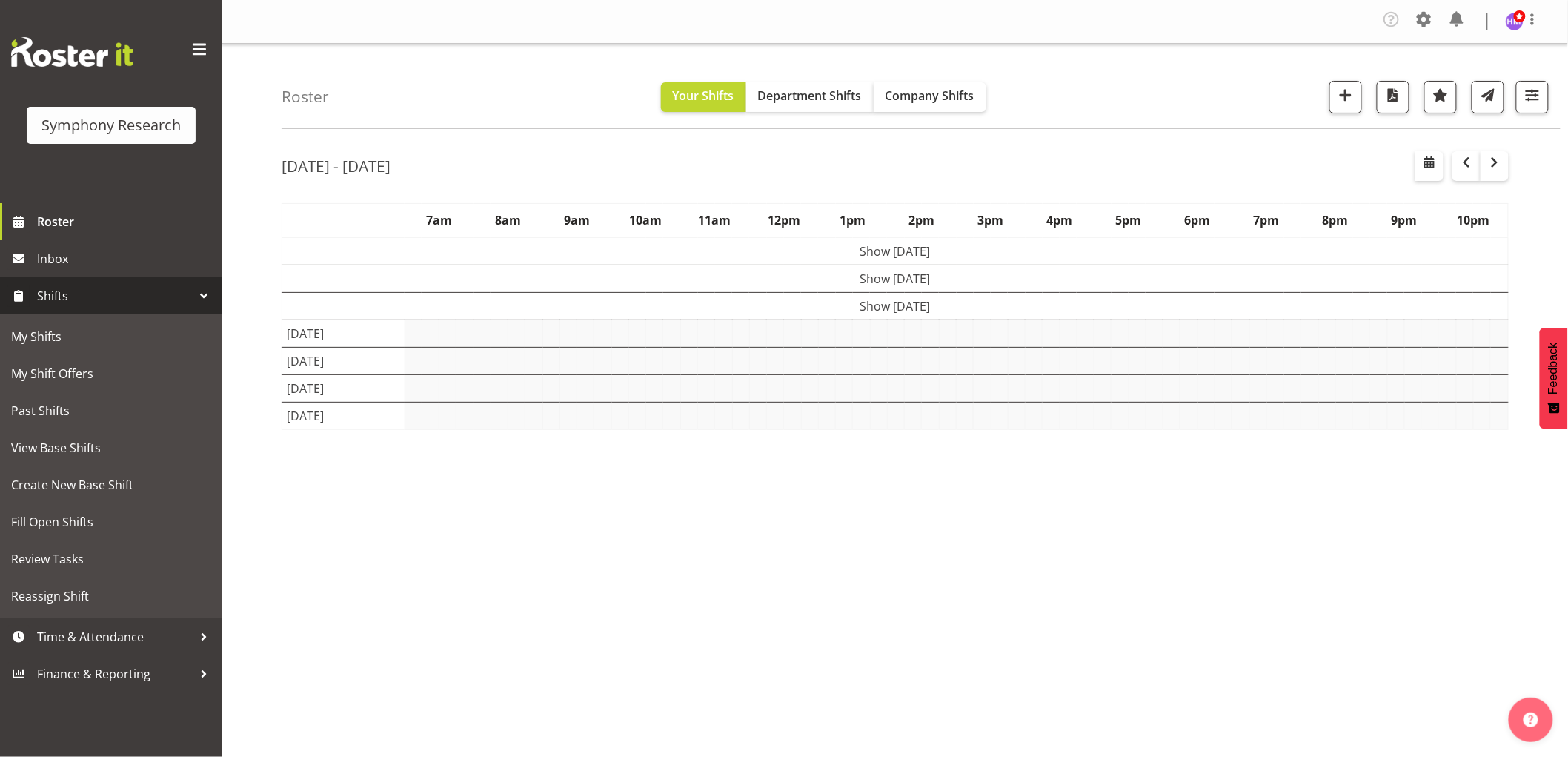
click at [938, 293] on td "Show Tue 26th Aug 2025" at bounding box center [895, 279] width 1226 height 27
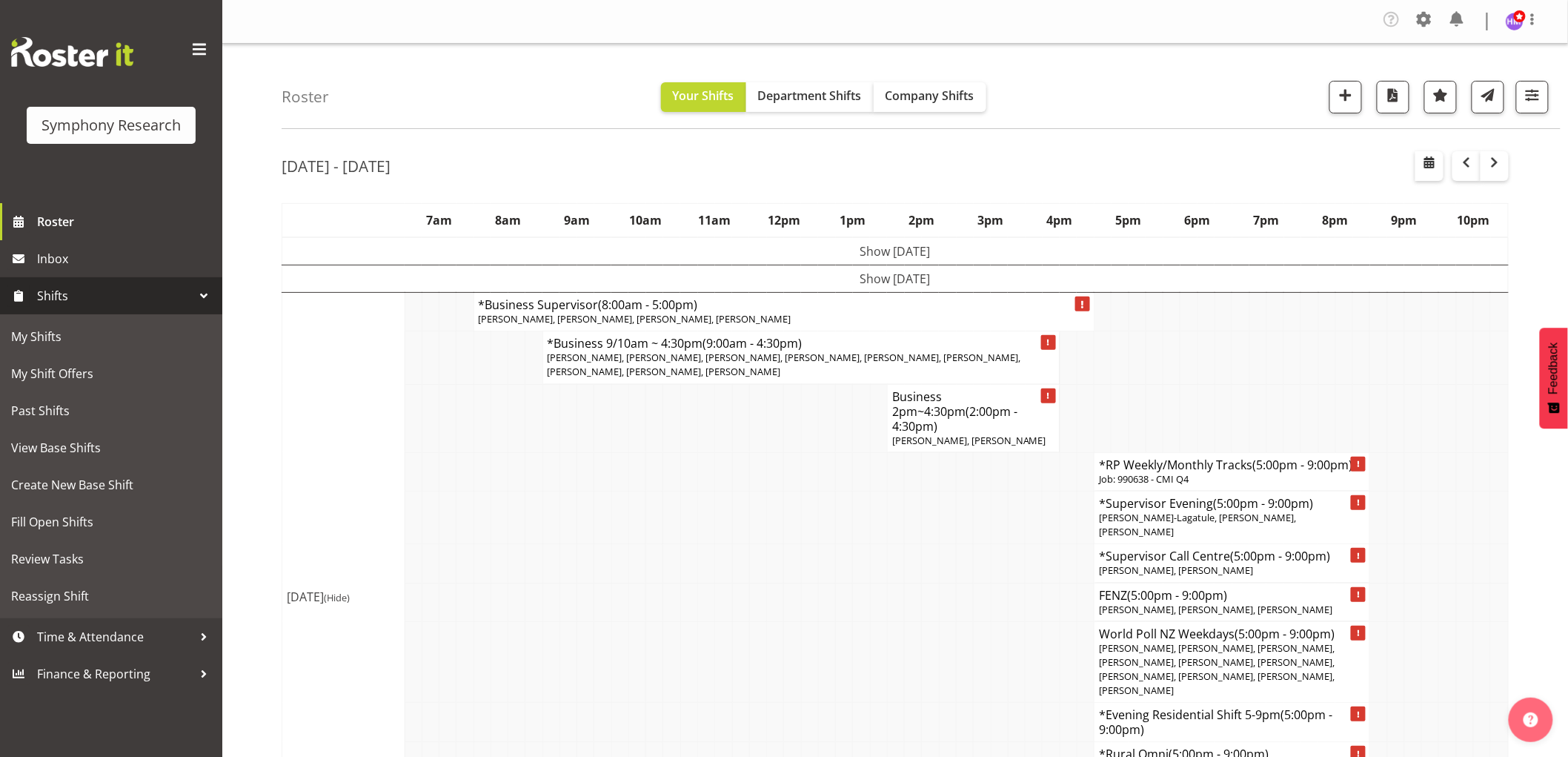
click at [902, 272] on td "Show Tue 26th Aug 2025" at bounding box center [895, 279] width 1226 height 27
click at [867, 262] on td "Show Mon 25th Aug 2025" at bounding box center [895, 251] width 1226 height 28
click at [0, 0] on td "*Business 9/10am ~ 4:30pm (9:00am - 4:30pm) Dawn Belshaw, Evelyn Gray, Jennifer…" at bounding box center [0, 0] width 0 height 0
click at [0, 0] on h4 "*Business Supervisor (8:00am - 5:00pm)" at bounding box center [0, 0] width 0 height 0
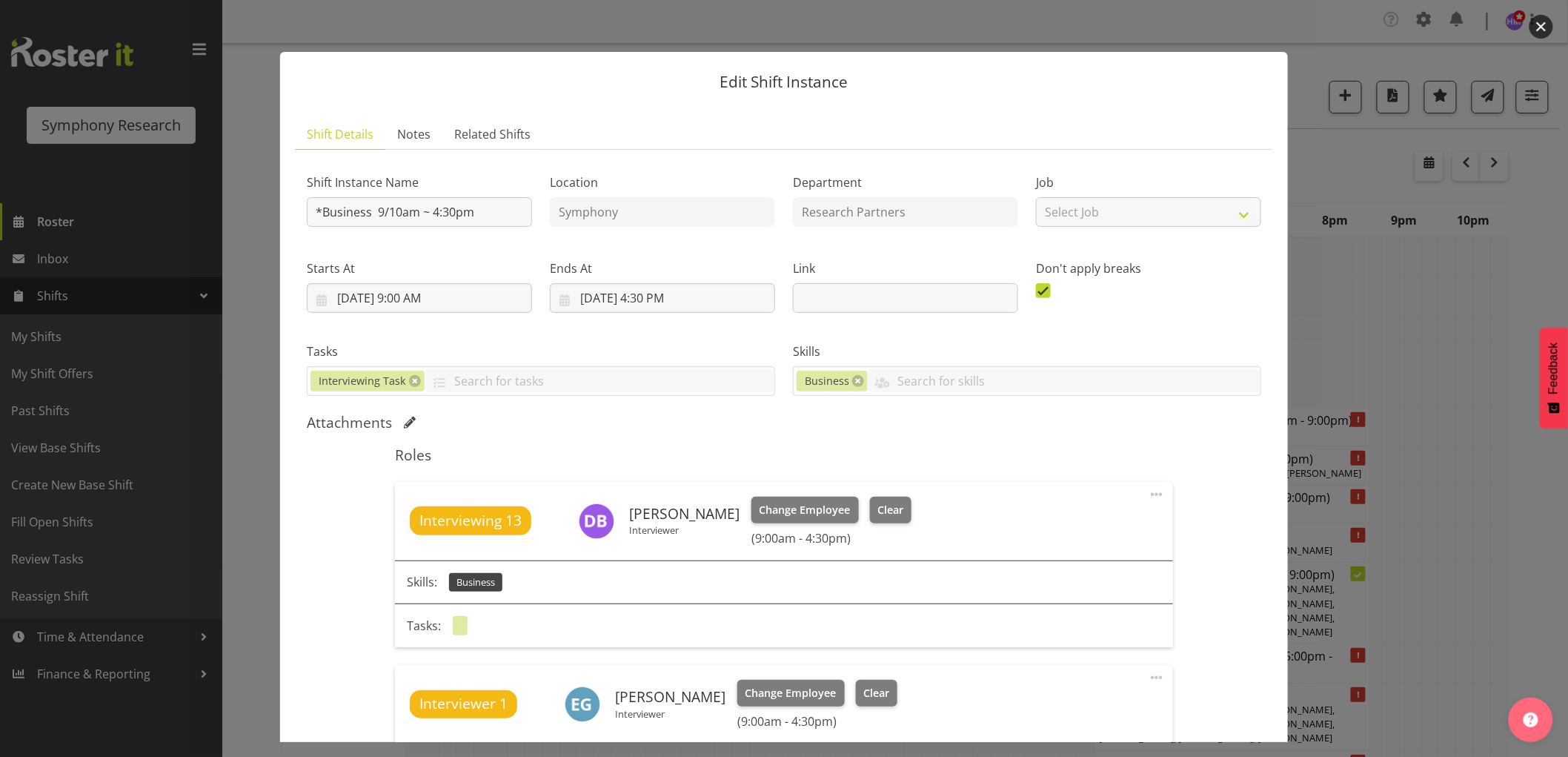
click at [39, 335] on div at bounding box center [784, 378] width 1568 height 757
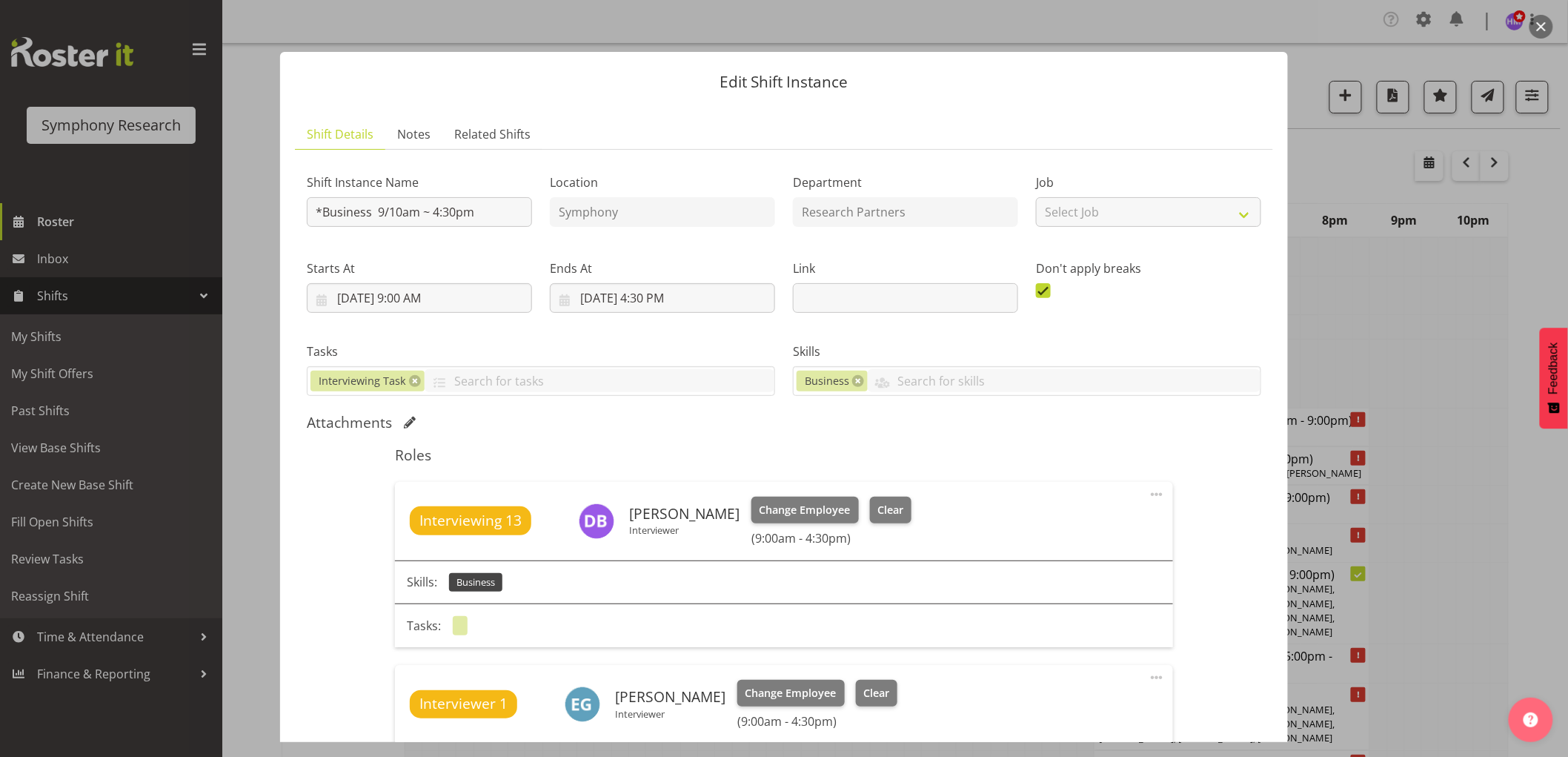
click at [1539, 28] on button "button" at bounding box center [1541, 27] width 24 height 24
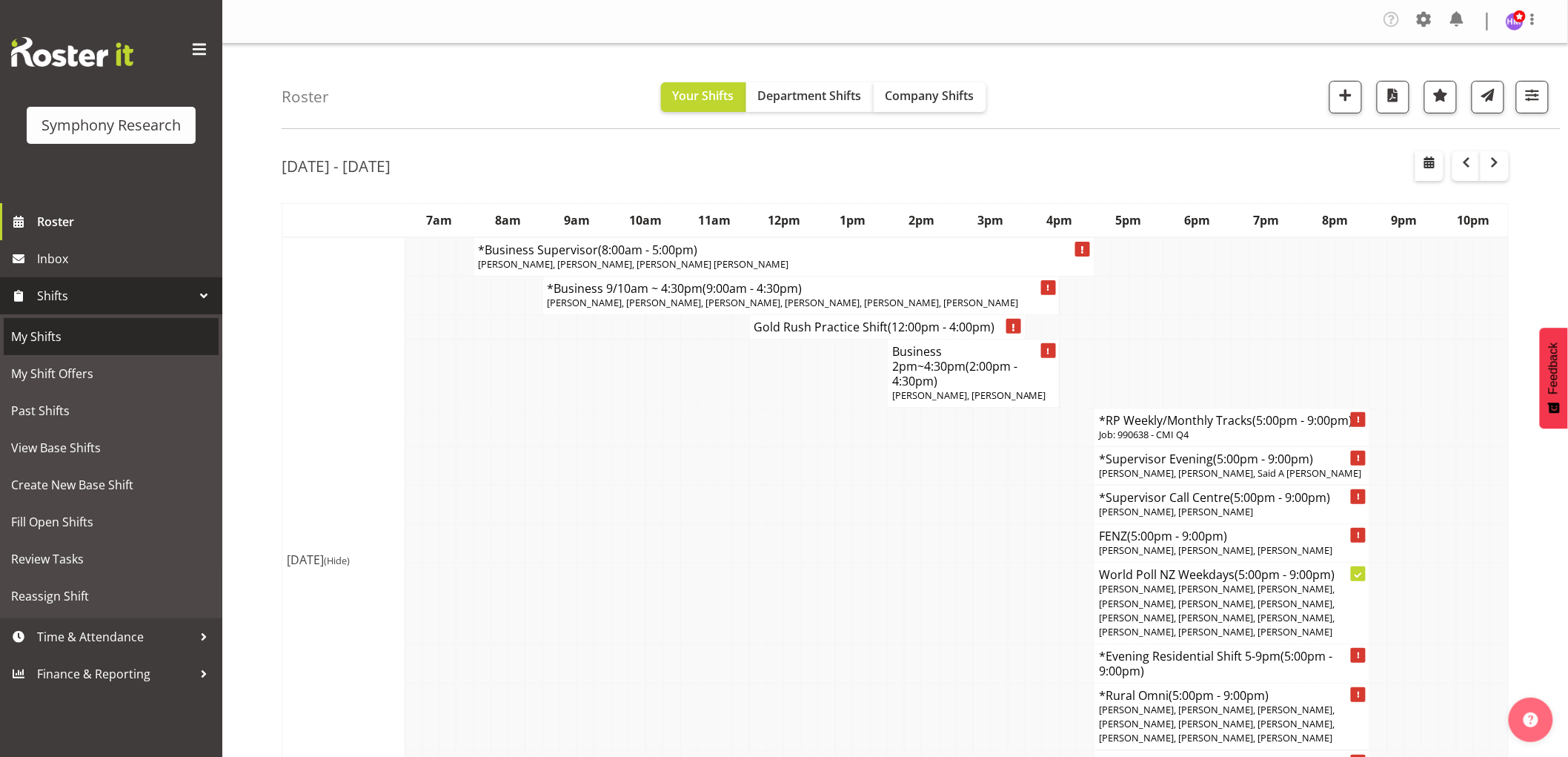
click at [70, 344] on span "My Shifts" at bounding box center [111, 336] width 200 height 22
